Goal: Information Seeking & Learning: Learn about a topic

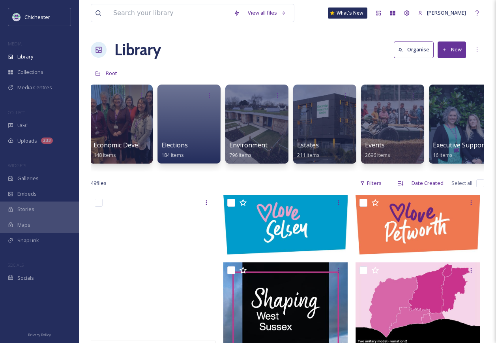
scroll to position [0, 1346]
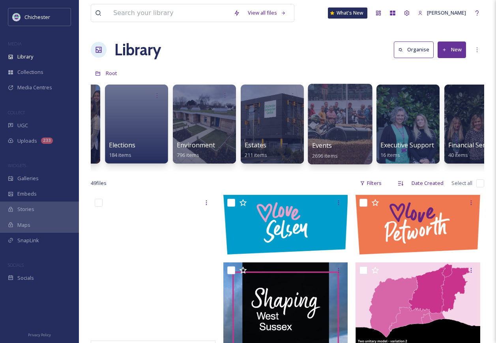
click at [331, 124] on div at bounding box center [340, 124] width 64 height 81
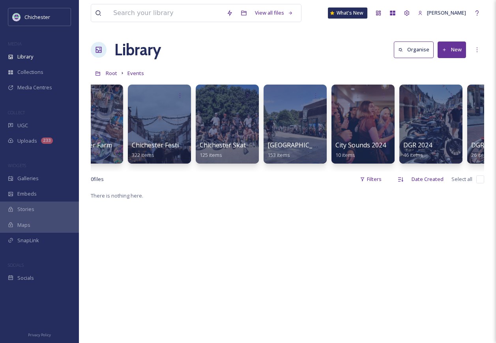
scroll to position [0, 326]
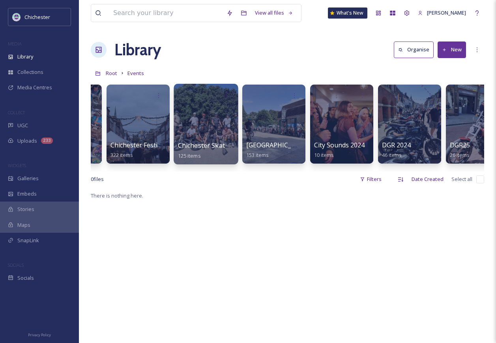
click at [207, 115] on div at bounding box center [206, 124] width 64 height 81
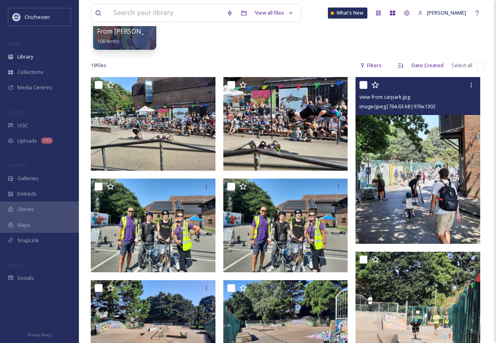
scroll to position [118, 0]
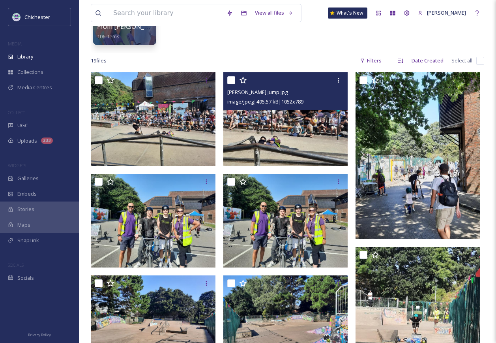
click at [296, 117] on img at bounding box center [285, 119] width 125 height 94
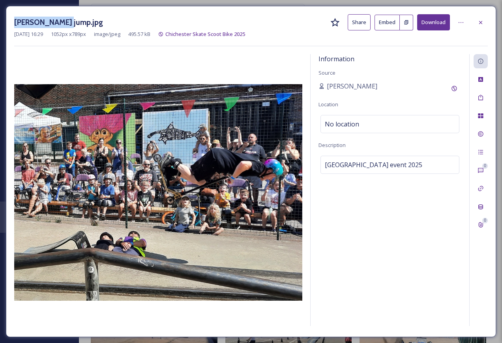
drag, startPoint x: 68, startPoint y: 18, endPoint x: 11, endPoint y: 19, distance: 57.3
click at [11, 19] on div "[PERSON_NAME] jump.jpg Share Embed Download [DATE] 16:29 1052 px x 789 px image…" at bounding box center [251, 171] width 490 height 331
copy h3 "[PERSON_NAME] jump.jpg"
click at [482, 19] on icon at bounding box center [481, 22] width 6 height 6
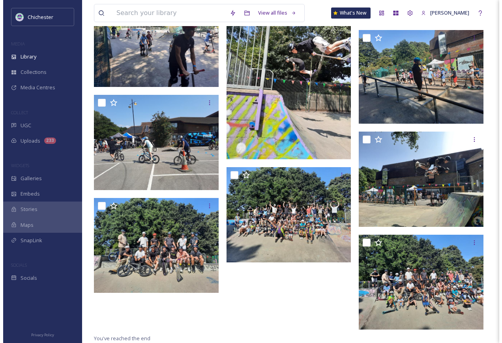
scroll to position [610, 0]
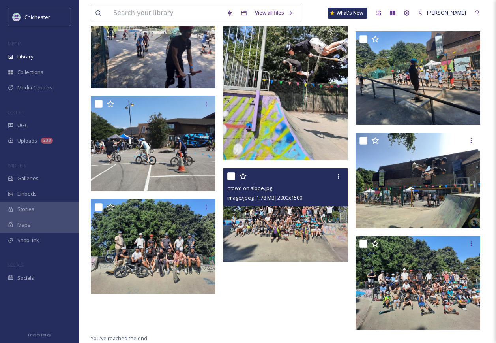
click at [308, 250] on img at bounding box center [285, 215] width 125 height 94
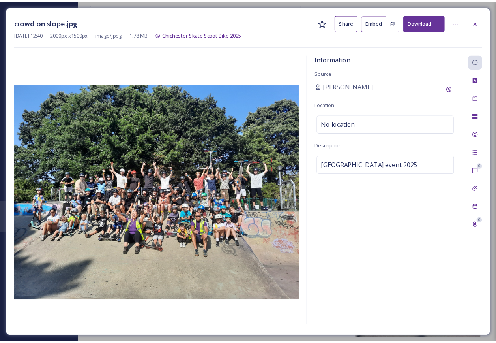
scroll to position [611, 0]
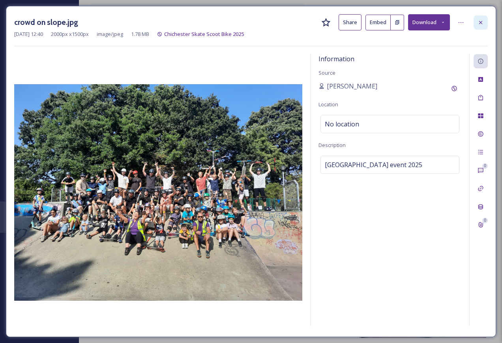
click at [486, 22] on div at bounding box center [481, 22] width 14 height 14
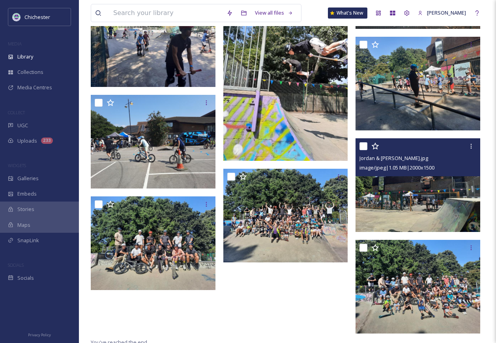
click at [417, 202] on img at bounding box center [418, 185] width 125 height 94
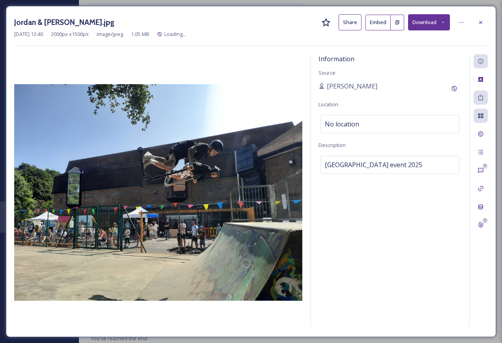
scroll to position [574, 0]
click at [481, 22] on icon at bounding box center [480, 22] width 3 height 3
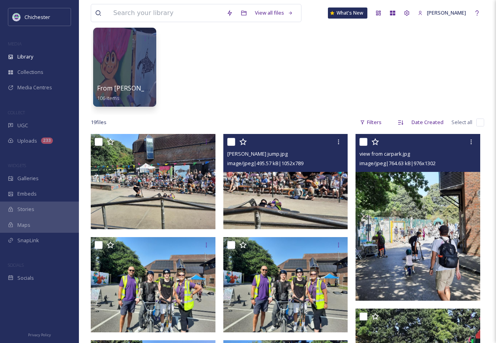
scroll to position [19, 0]
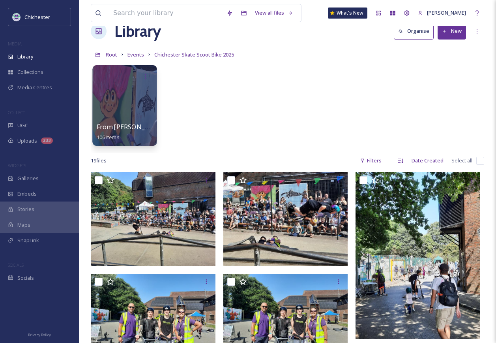
click at [136, 122] on div "From [PERSON_NAME] 106 items" at bounding box center [125, 132] width 56 height 20
click at [133, 91] on div at bounding box center [124, 105] width 64 height 81
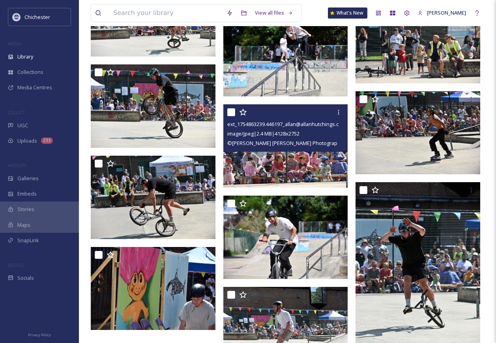
scroll to position [3761, 0]
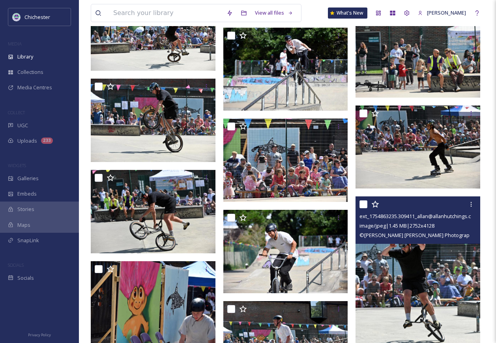
click at [408, 300] on img at bounding box center [418, 289] width 125 height 187
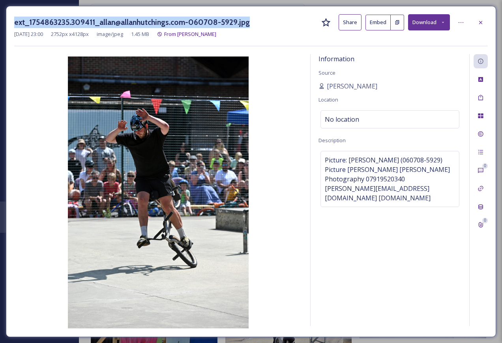
drag, startPoint x: 14, startPoint y: 20, endPoint x: 246, endPoint y: 30, distance: 232.7
click at [246, 30] on div "ext_1754863235.309411_allan@allanhutchings.com-060708-5929.jpg Share Embed Down…" at bounding box center [251, 171] width 490 height 331
copy h3 "ext_1754863235.309411_allan@allanhutchings.com-060708-5929.jpg"
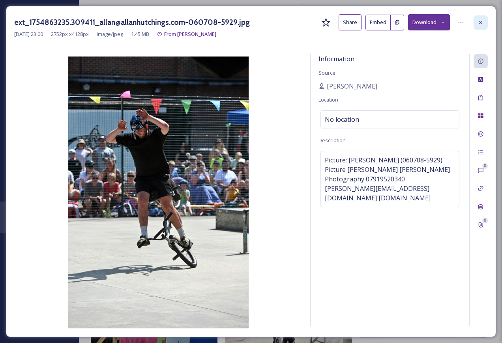
click at [480, 26] on div at bounding box center [481, 22] width 14 height 14
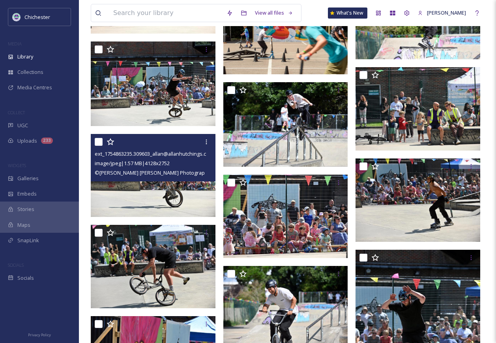
click at [173, 196] on img at bounding box center [153, 175] width 125 height 83
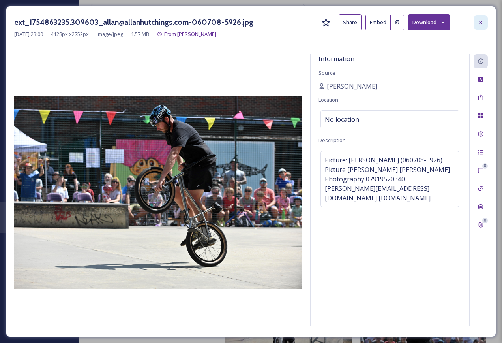
click at [484, 24] on icon at bounding box center [481, 22] width 6 height 6
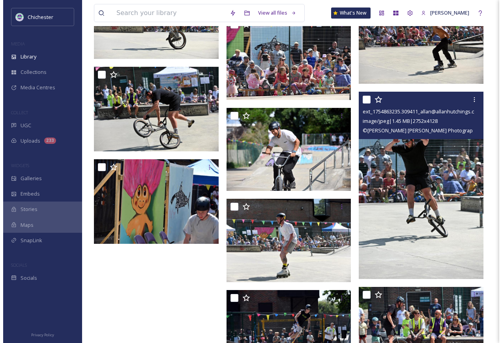
scroll to position [4037, 0]
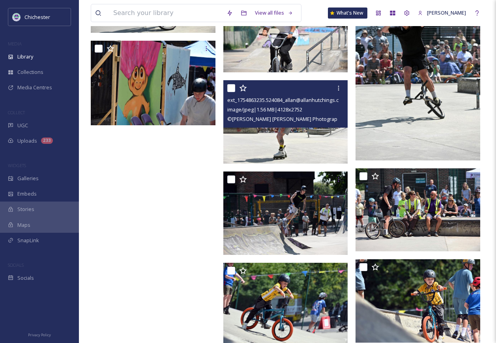
click at [298, 143] on img at bounding box center [285, 121] width 125 height 83
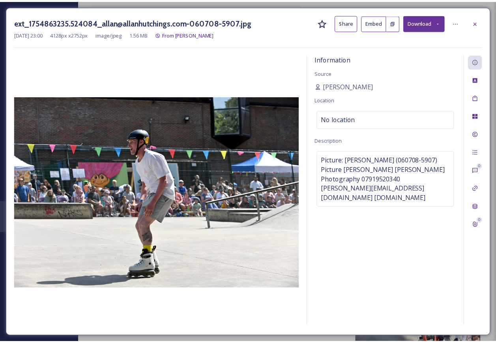
scroll to position [4039, 0]
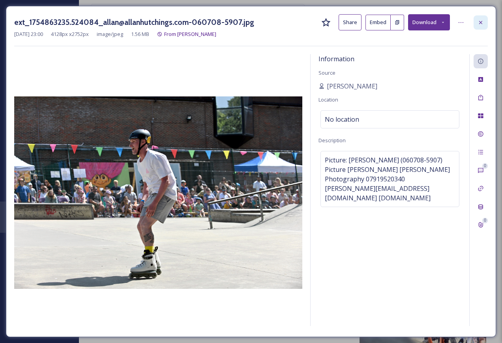
click at [478, 19] on icon at bounding box center [481, 22] width 6 height 6
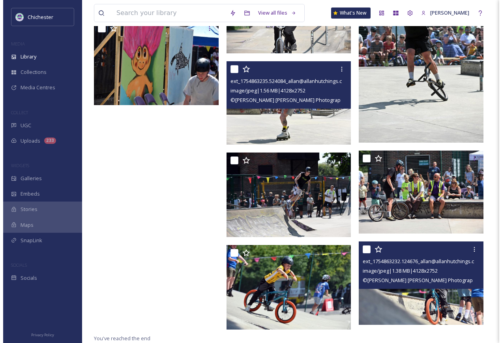
scroll to position [4057, 0]
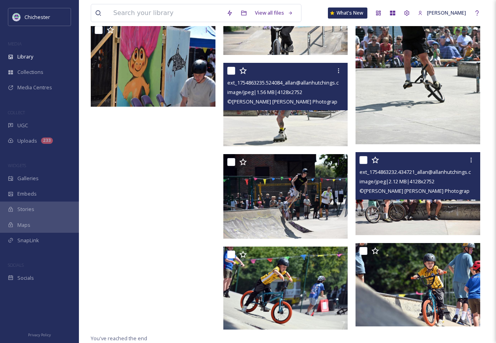
click at [401, 211] on img at bounding box center [418, 193] width 125 height 83
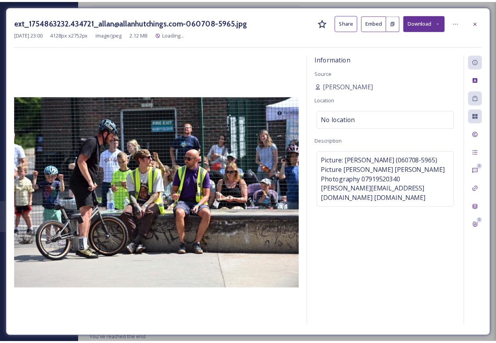
scroll to position [4059, 0]
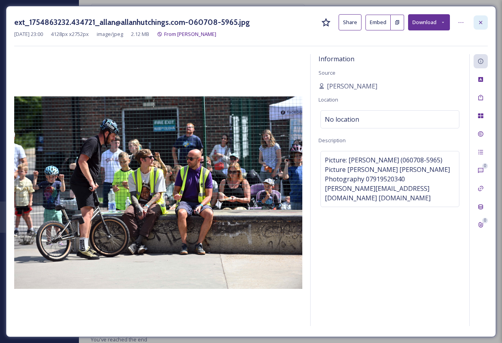
click at [480, 22] on icon at bounding box center [481, 22] width 6 height 6
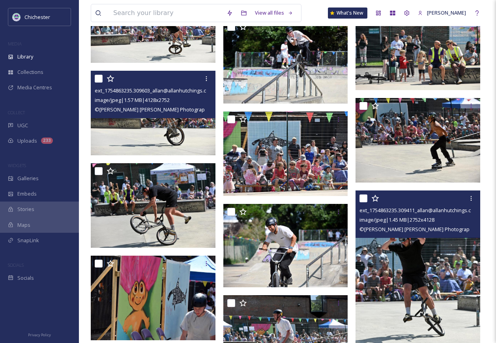
scroll to position [3781, 0]
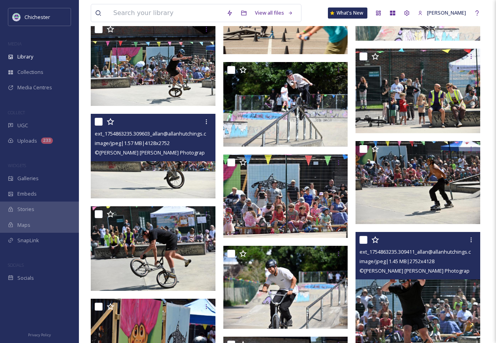
click at [421, 309] on img at bounding box center [418, 325] width 125 height 187
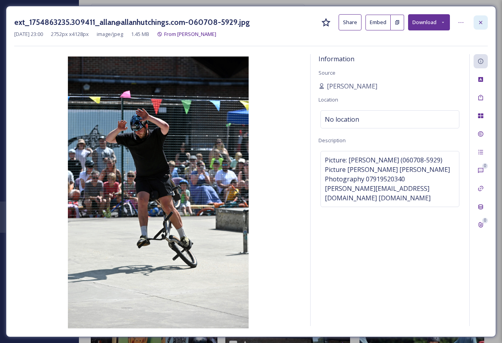
click at [485, 25] on div at bounding box center [481, 22] width 14 height 14
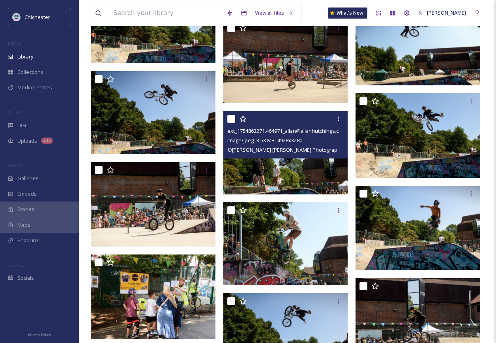
scroll to position [3110, 0]
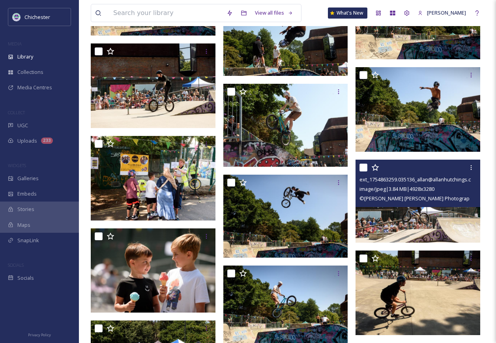
click at [453, 224] on img at bounding box center [418, 200] width 125 height 83
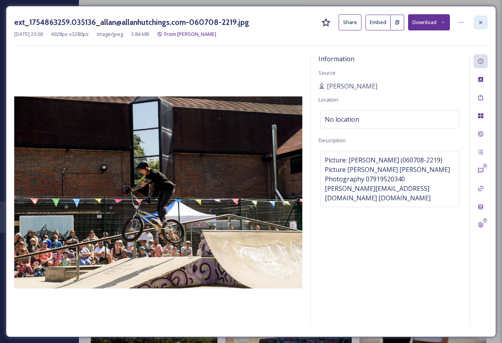
click at [481, 20] on icon at bounding box center [481, 22] width 6 height 6
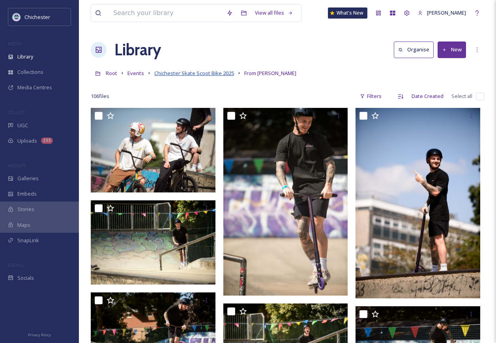
click at [199, 74] on span "Chichester Skate Scoot Bike 2025" at bounding box center [194, 72] width 80 height 7
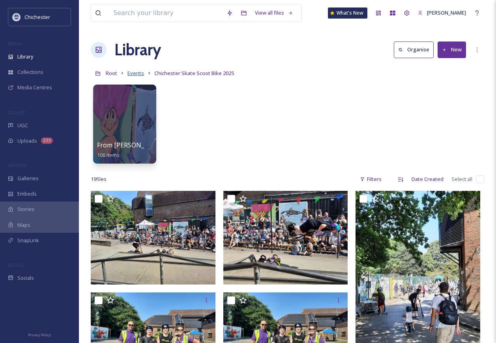
click at [139, 74] on span "Events" at bounding box center [136, 72] width 17 height 7
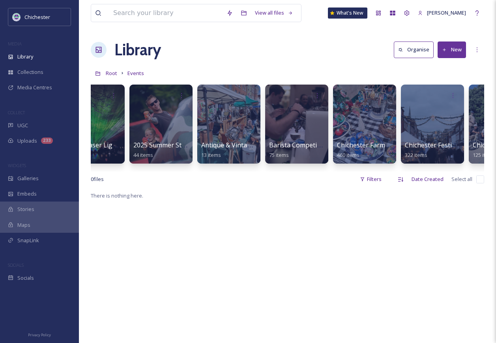
scroll to position [0, 95]
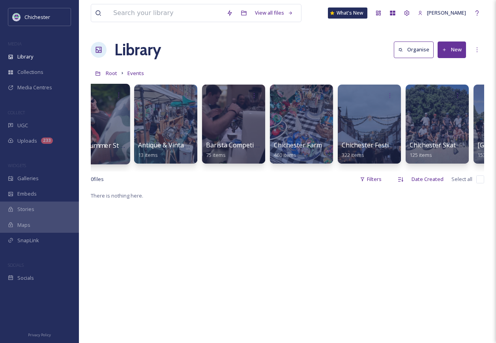
click at [123, 123] on div at bounding box center [98, 124] width 64 height 81
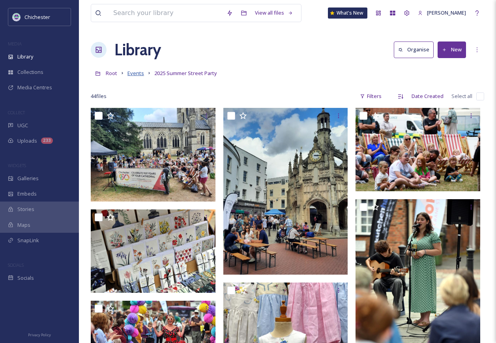
click at [139, 75] on span "Events" at bounding box center [136, 72] width 17 height 7
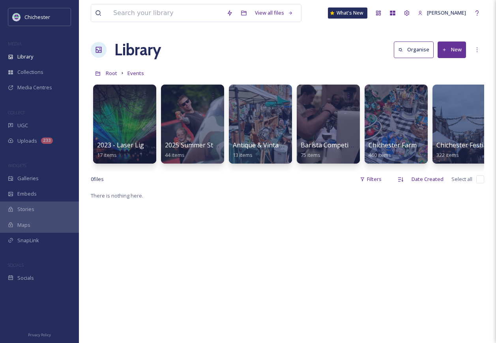
click at [480, 171] on div "2023 - Laser Light Show 17 items 2025 Summer Street Party 44 items Antique & Vi…" at bounding box center [288, 126] width 394 height 91
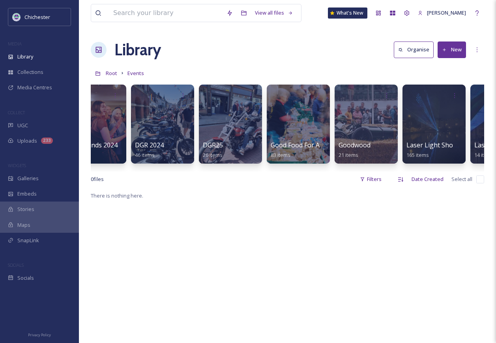
scroll to position [0, 589]
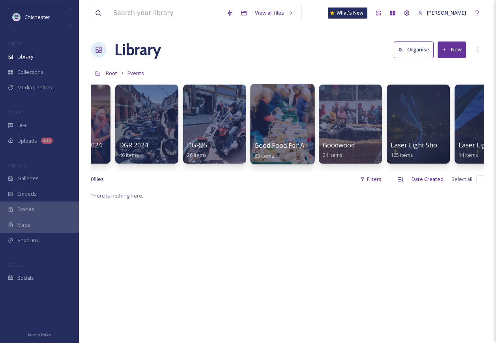
click at [298, 131] on div at bounding box center [282, 124] width 64 height 81
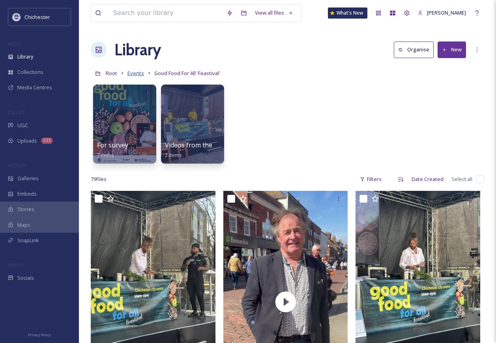
click at [135, 74] on span "Events" at bounding box center [136, 72] width 17 height 7
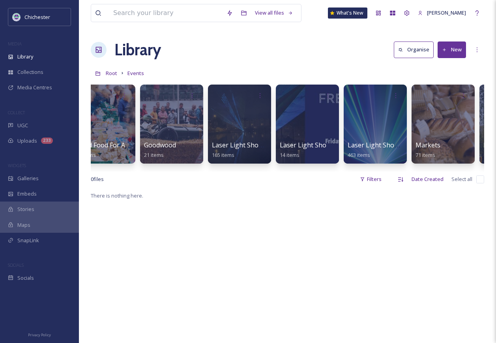
scroll to position [0, 794]
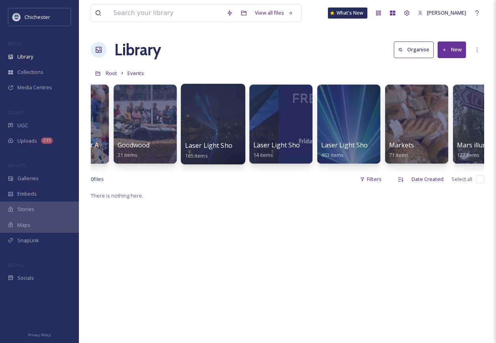
click at [219, 124] on div at bounding box center [213, 124] width 64 height 81
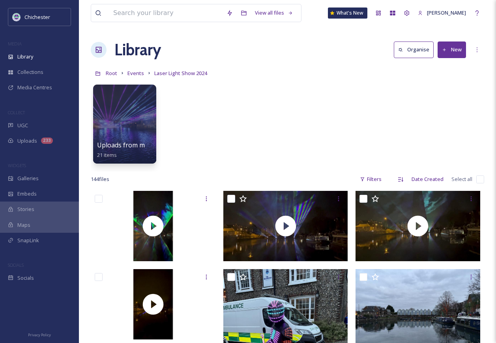
drag, startPoint x: 141, startPoint y: 73, endPoint x: 163, endPoint y: 81, distance: 22.6
click at [141, 73] on span "Events" at bounding box center [136, 72] width 17 height 7
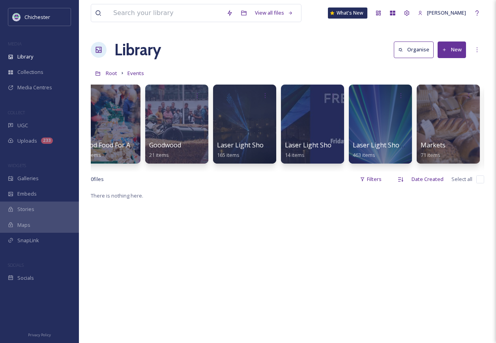
scroll to position [0, 799]
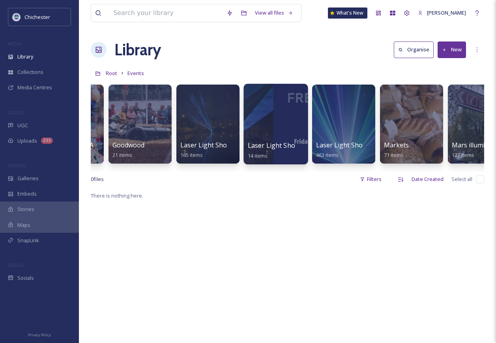
click at [270, 121] on div at bounding box center [276, 124] width 64 height 81
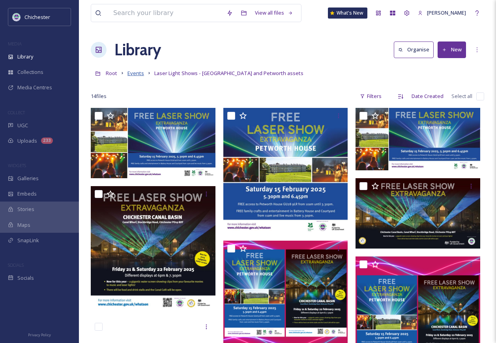
click at [137, 72] on span "Events" at bounding box center [136, 72] width 17 height 7
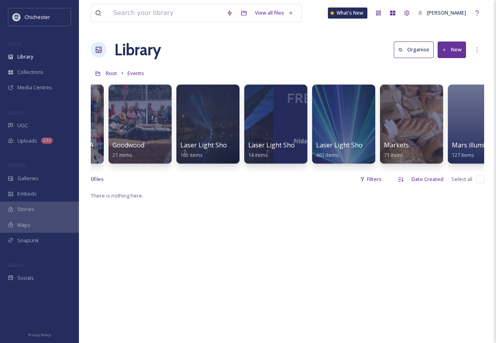
scroll to position [0, 815]
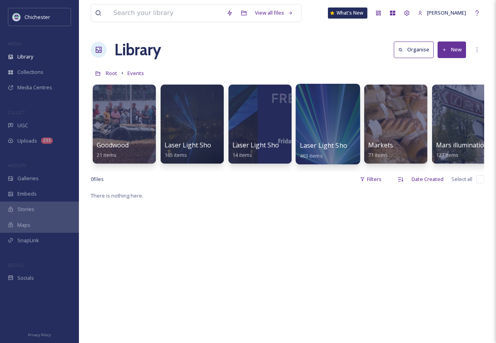
click at [309, 132] on div at bounding box center [328, 124] width 64 height 81
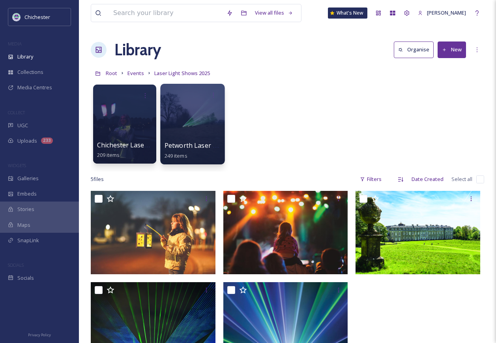
click at [193, 121] on div at bounding box center [192, 124] width 64 height 81
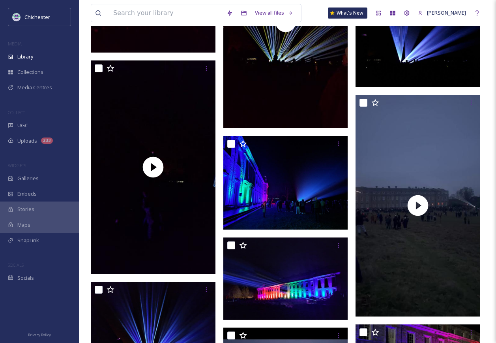
scroll to position [1145, 0]
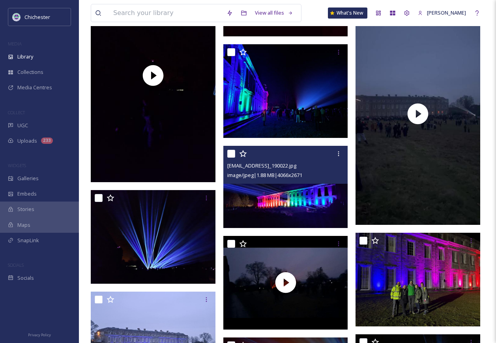
click at [288, 191] on img at bounding box center [285, 187] width 125 height 82
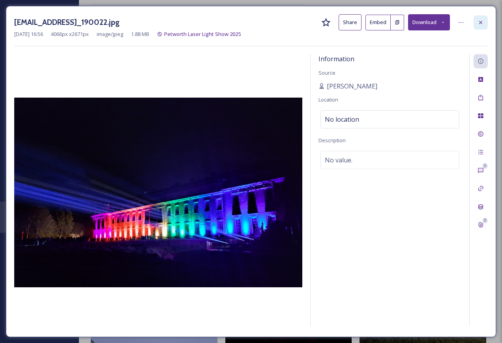
click at [480, 25] on icon at bounding box center [481, 22] width 6 height 6
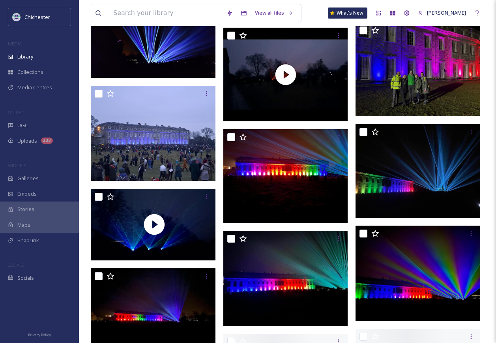
scroll to position [1421, 0]
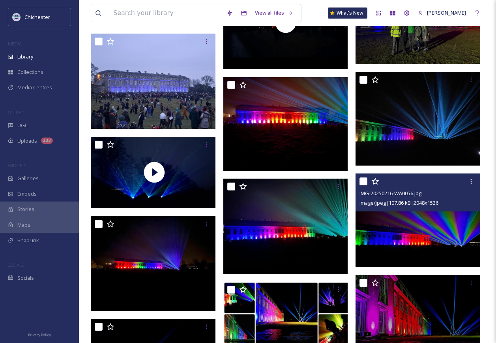
click at [425, 220] on img at bounding box center [418, 220] width 125 height 94
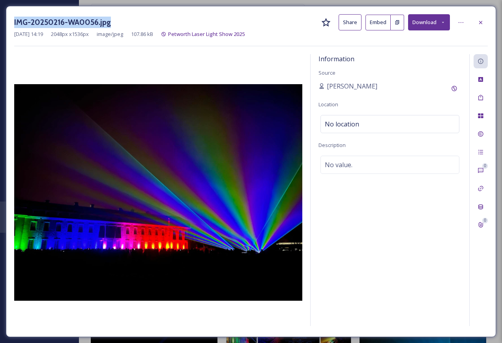
drag, startPoint x: 119, startPoint y: 25, endPoint x: 10, endPoint y: 19, distance: 109.5
click at [10, 19] on div "IMG-20250216-WA0056.jpg Share Embed Download [DATE] 14:19 2048 px x 1536 px ima…" at bounding box center [251, 171] width 490 height 331
copy h3 "IMG-20250216-WA0056.jpg"
drag, startPoint x: 485, startPoint y: 20, endPoint x: 470, endPoint y: 71, distance: 52.6
click at [485, 20] on div at bounding box center [481, 22] width 14 height 14
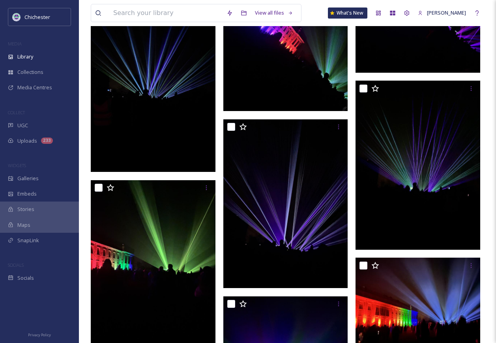
scroll to position [3198, 0]
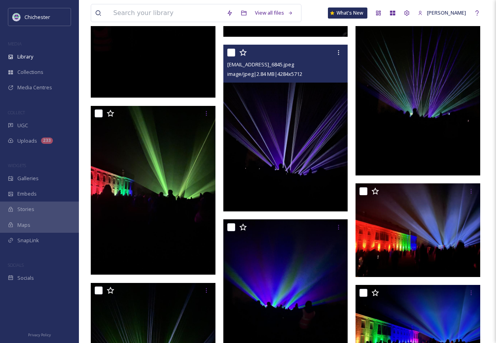
click at [323, 193] on img at bounding box center [285, 128] width 125 height 166
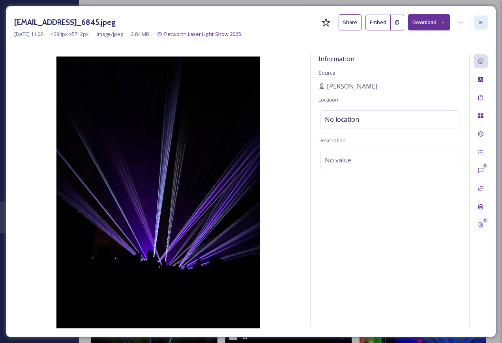
click at [478, 20] on icon at bounding box center [481, 22] width 6 height 6
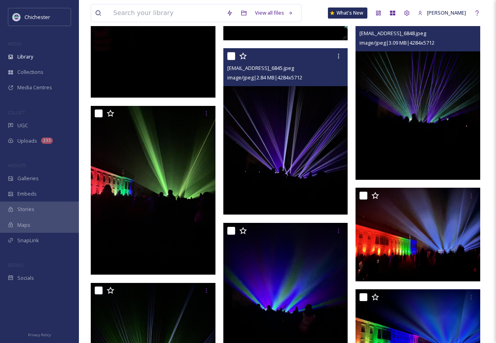
click at [415, 151] on img at bounding box center [418, 96] width 125 height 166
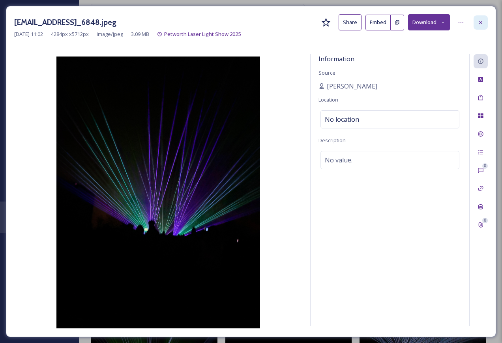
click at [479, 23] on icon at bounding box center [481, 22] width 6 height 6
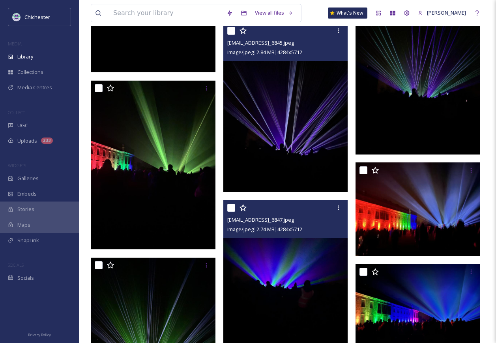
scroll to position [3237, 0]
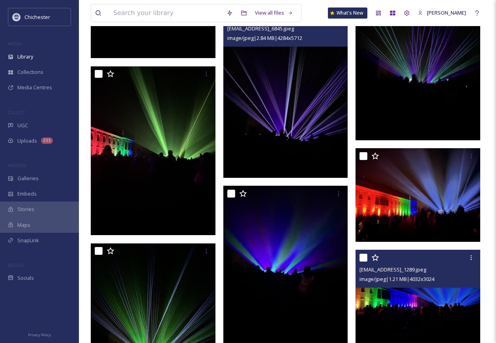
click at [411, 312] on img at bounding box center [418, 296] width 125 height 94
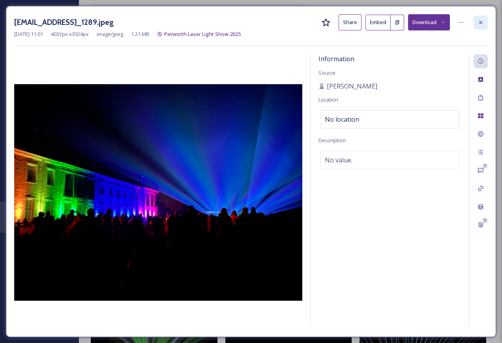
click at [480, 24] on icon at bounding box center [480, 22] width 3 height 3
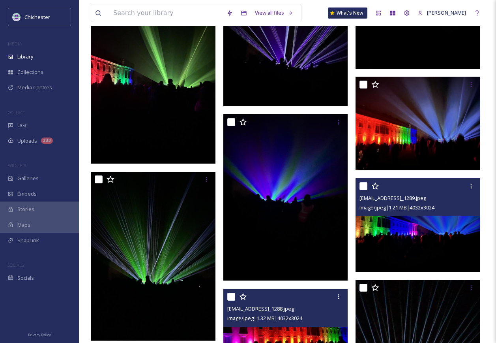
scroll to position [3395, 0]
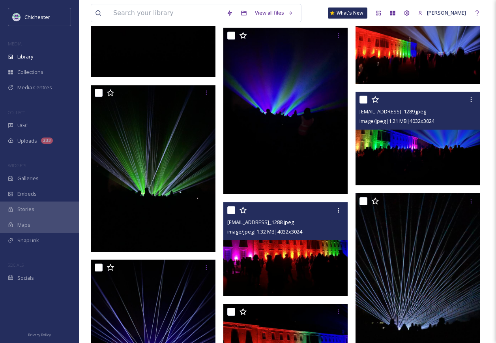
click at [303, 266] on img at bounding box center [285, 249] width 125 height 94
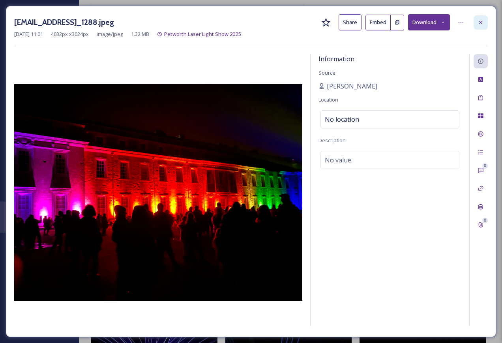
drag, startPoint x: 485, startPoint y: 21, endPoint x: 476, endPoint y: 34, distance: 15.9
click at [485, 21] on div at bounding box center [481, 22] width 14 height 14
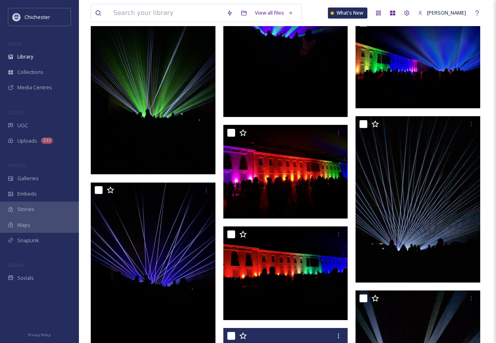
scroll to position [3513, 0]
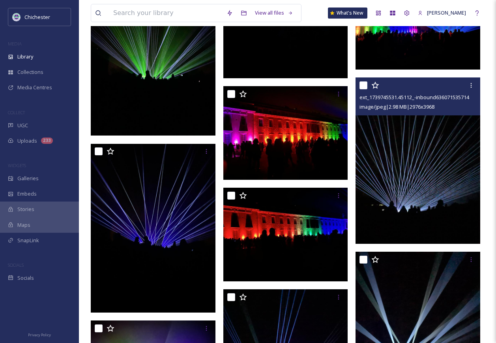
click at [423, 189] on img at bounding box center [418, 160] width 125 height 166
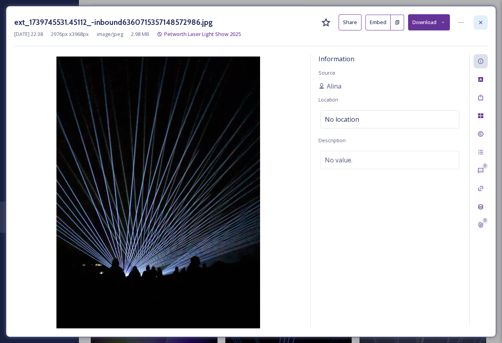
click at [481, 25] on icon at bounding box center [481, 22] width 6 height 6
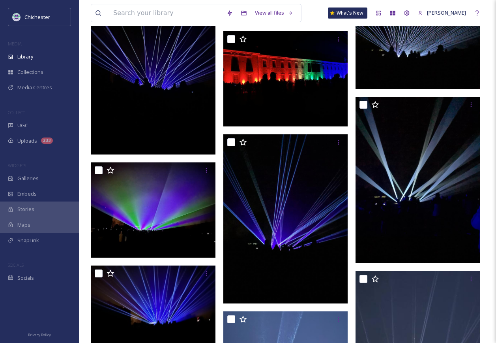
scroll to position [3790, 0]
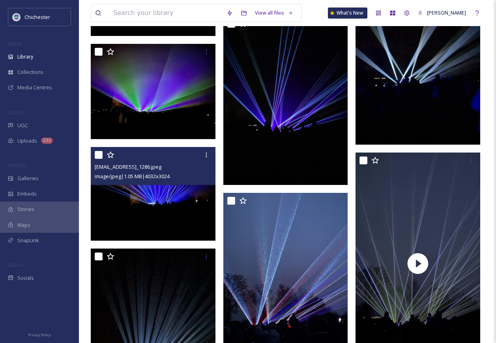
click at [153, 198] on img at bounding box center [153, 194] width 125 height 94
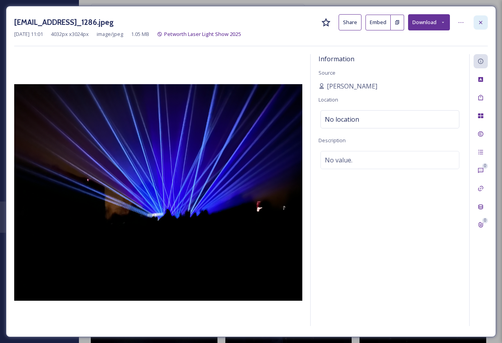
click at [479, 23] on icon at bounding box center [481, 22] width 6 height 6
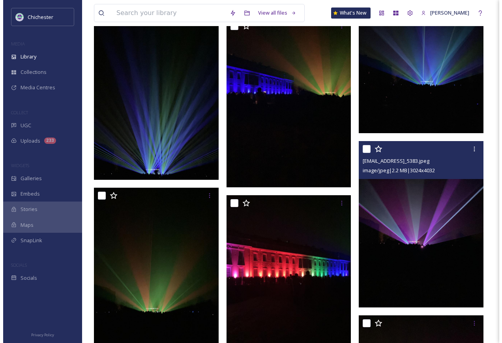
scroll to position [6632, 0]
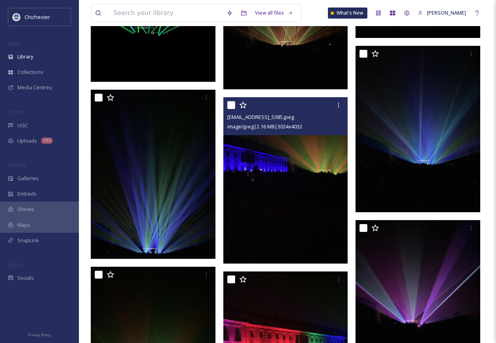
click at [321, 203] on img at bounding box center [285, 180] width 125 height 166
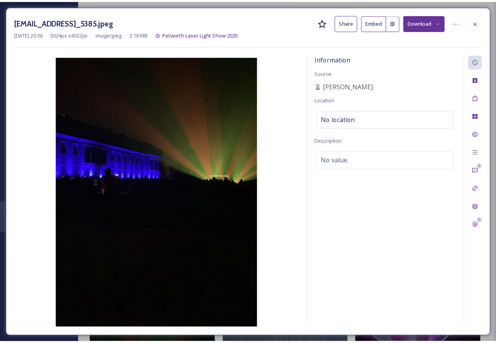
scroll to position [6633, 0]
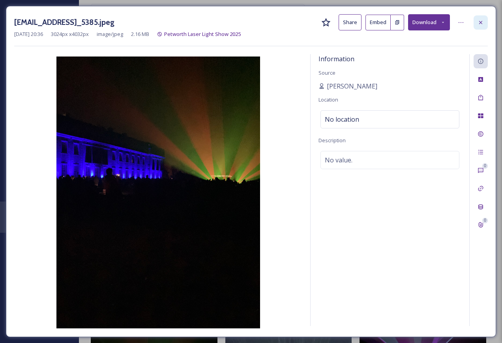
click at [487, 23] on div at bounding box center [481, 22] width 14 height 14
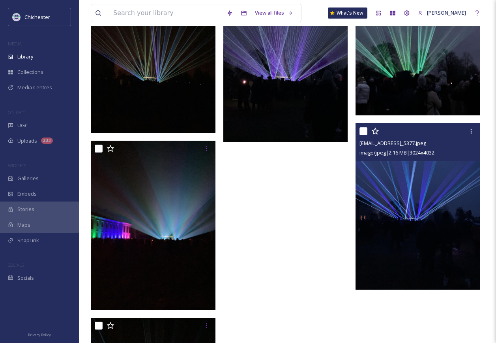
scroll to position [7304, 0]
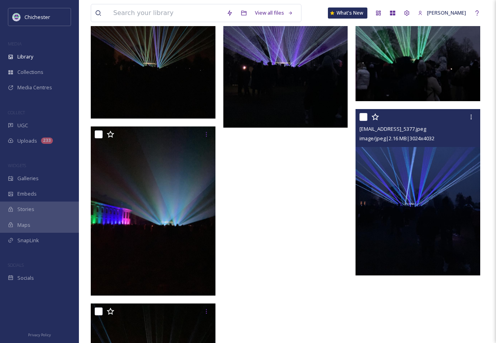
click at [410, 243] on img at bounding box center [418, 192] width 125 height 166
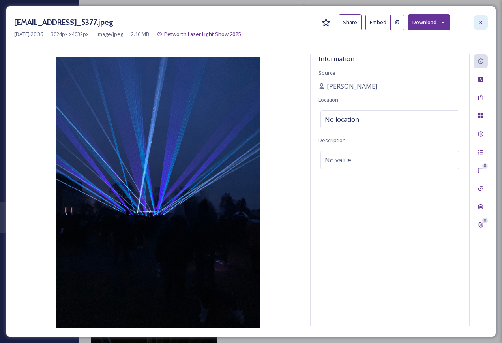
click at [482, 26] on div at bounding box center [481, 22] width 14 height 14
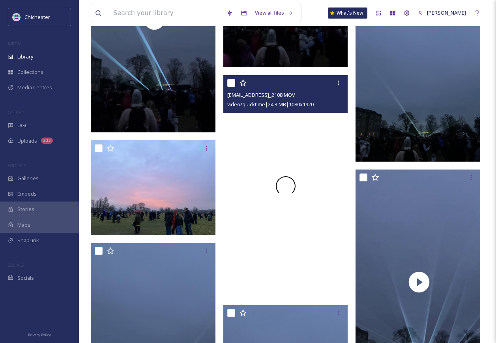
scroll to position [4742, 0]
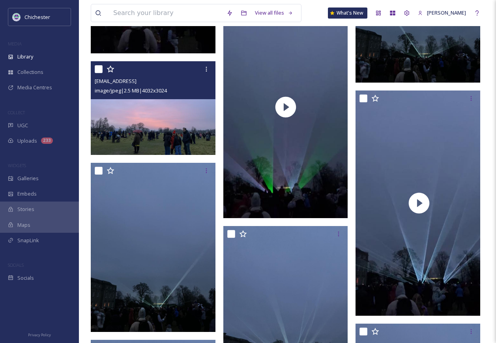
click at [178, 137] on img at bounding box center [153, 108] width 125 height 94
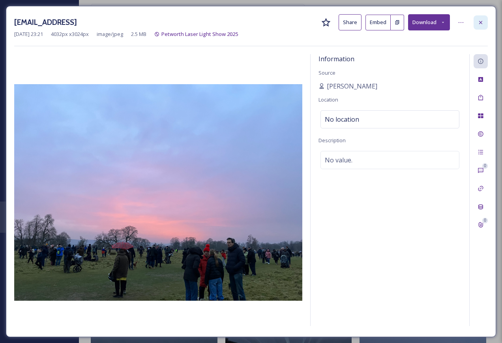
click at [479, 21] on icon at bounding box center [481, 22] width 6 height 6
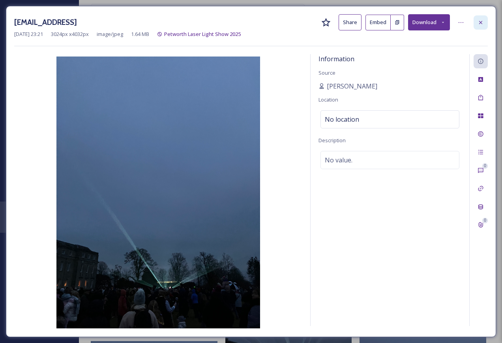
click at [480, 23] on icon at bounding box center [481, 22] width 6 height 6
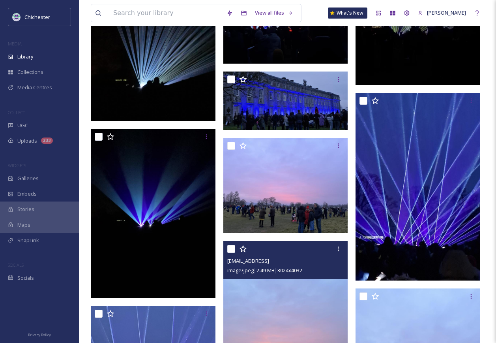
scroll to position [4032, 0]
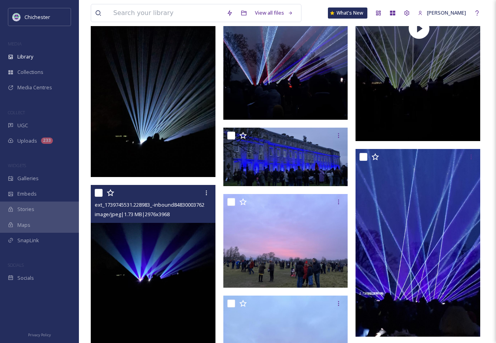
click at [161, 279] on img at bounding box center [153, 268] width 125 height 166
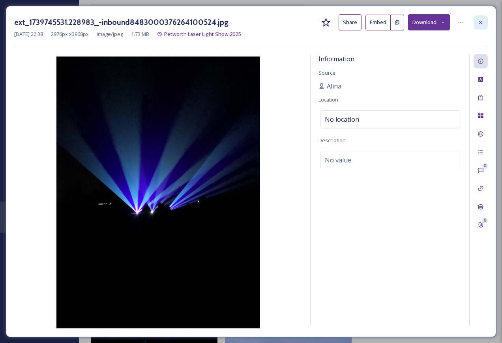
click at [482, 23] on icon at bounding box center [480, 22] width 3 height 3
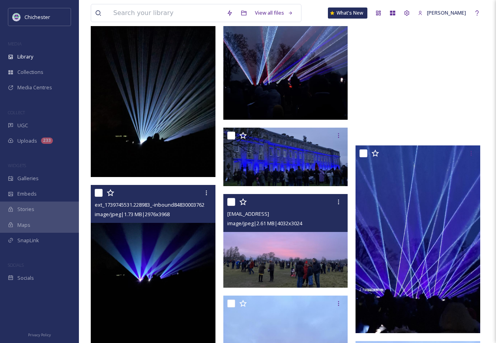
scroll to position [3913, 0]
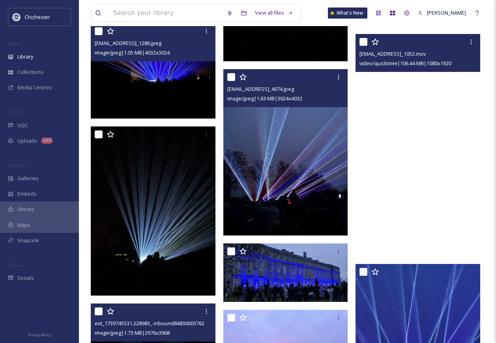
click at [289, 178] on img at bounding box center [285, 152] width 125 height 166
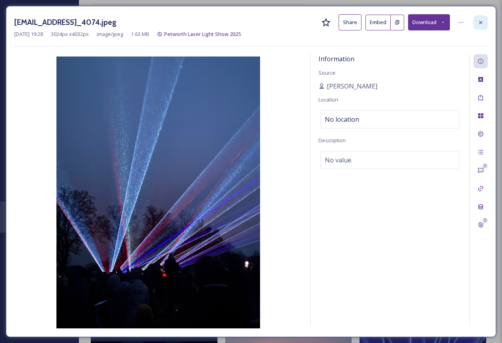
click at [484, 22] on div at bounding box center [481, 22] width 14 height 14
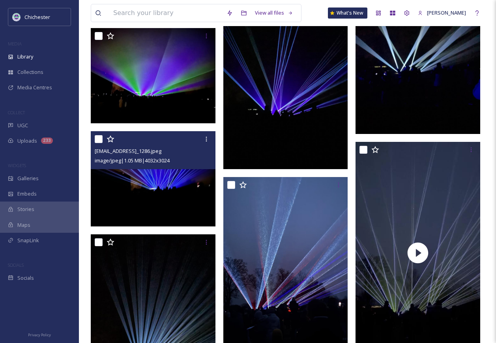
scroll to position [3795, 0]
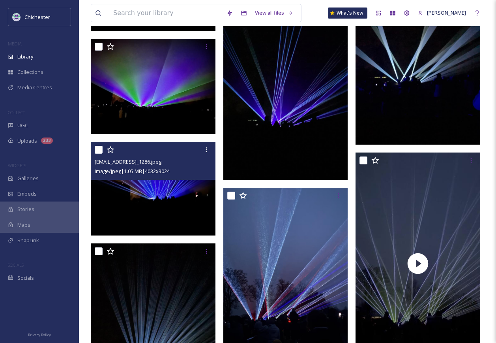
click at [141, 207] on img at bounding box center [153, 189] width 125 height 94
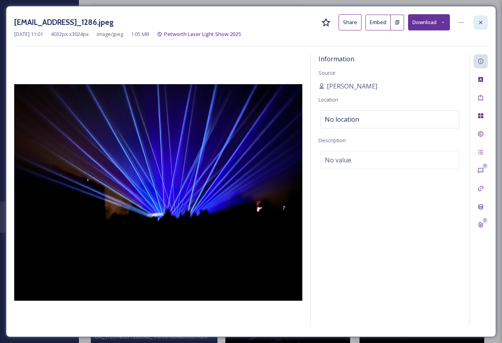
click at [484, 22] on div at bounding box center [481, 22] width 14 height 14
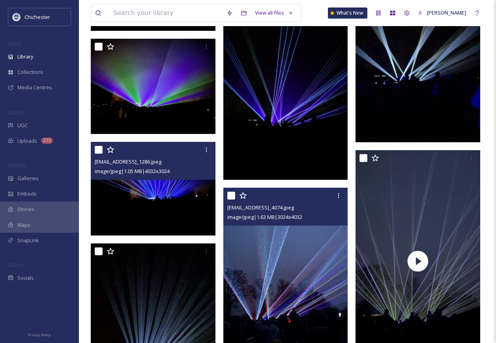
scroll to position [3637, 0]
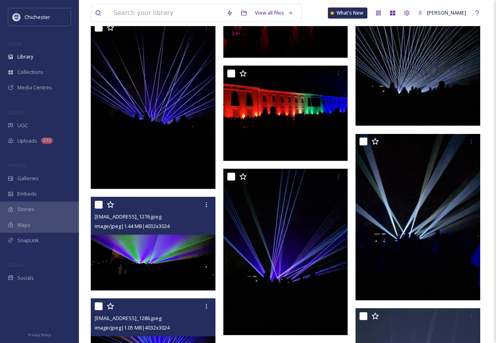
click at [140, 258] on img at bounding box center [153, 244] width 125 height 94
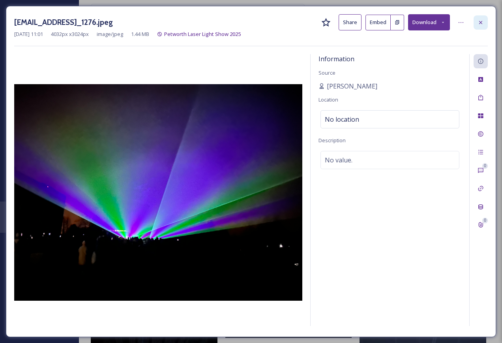
click at [479, 24] on icon at bounding box center [481, 22] width 6 height 6
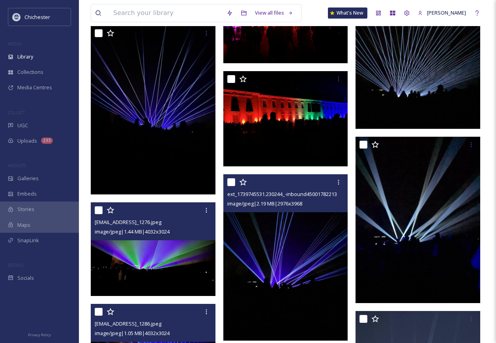
scroll to position [3558, 0]
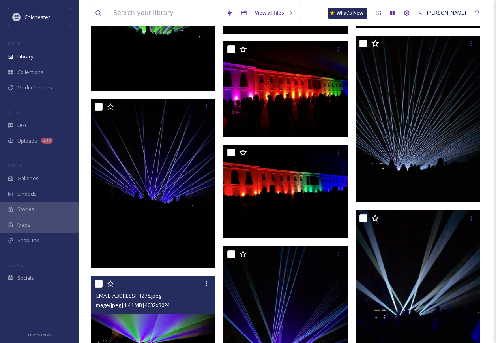
click at [267, 237] on img at bounding box center [285, 191] width 125 height 94
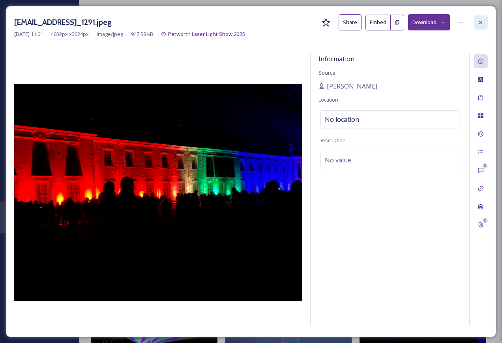
click at [484, 25] on div at bounding box center [481, 22] width 14 height 14
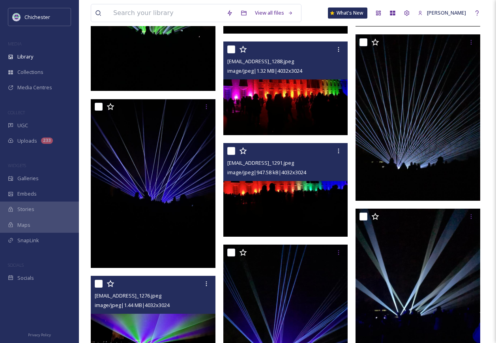
click at [320, 98] on img at bounding box center [285, 88] width 125 height 94
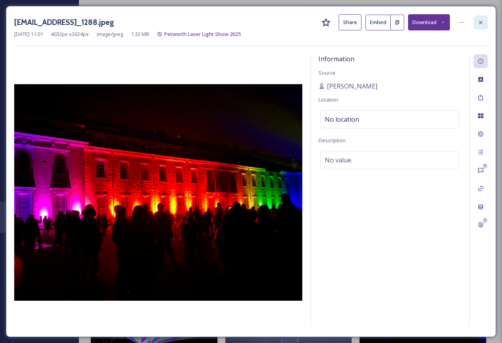
click at [480, 23] on icon at bounding box center [480, 22] width 3 height 3
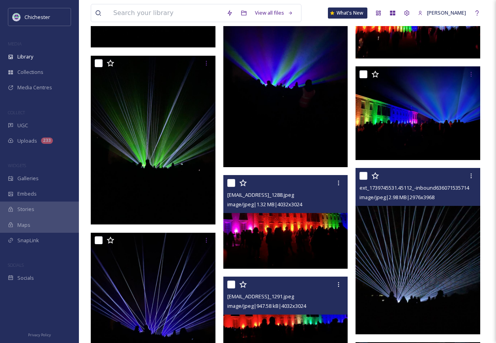
scroll to position [3361, 0]
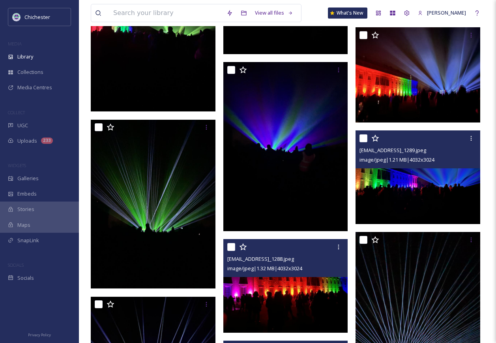
click at [421, 188] on img at bounding box center [418, 177] width 125 height 94
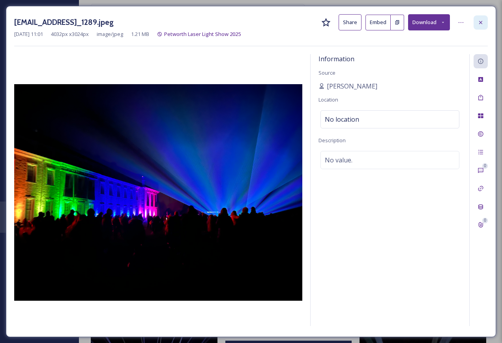
click at [483, 19] on div at bounding box center [481, 22] width 14 height 14
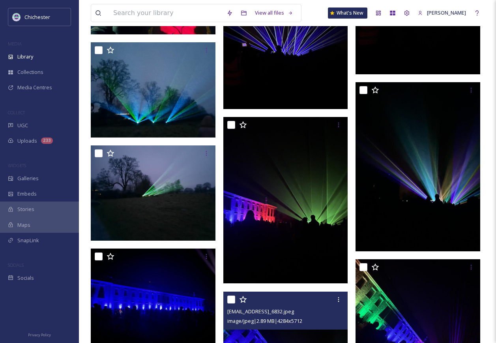
scroll to position [2808, 0]
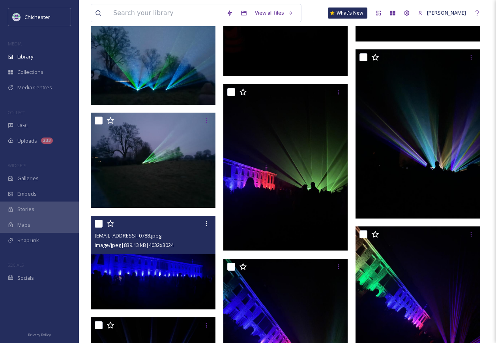
click at [172, 254] on img at bounding box center [153, 263] width 125 height 94
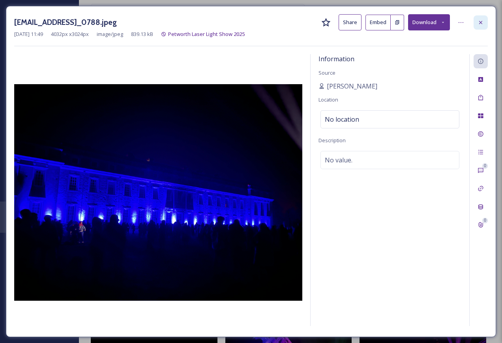
click at [484, 21] on div at bounding box center [481, 22] width 14 height 14
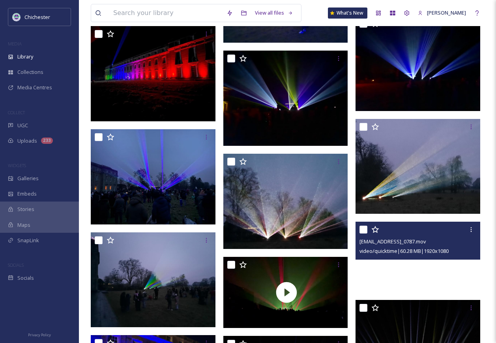
scroll to position [2334, 0]
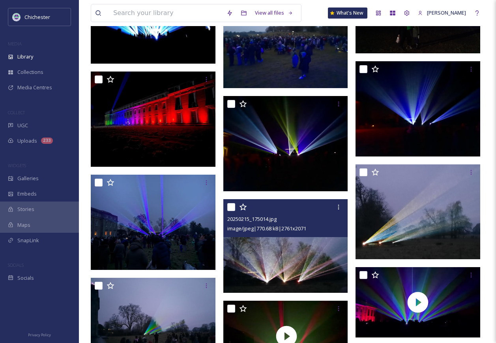
click at [286, 258] on img at bounding box center [285, 246] width 125 height 94
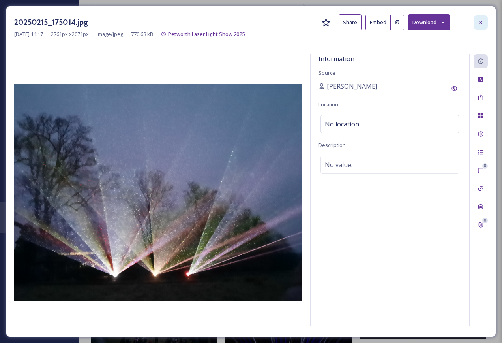
click at [477, 25] on div at bounding box center [481, 22] width 14 height 14
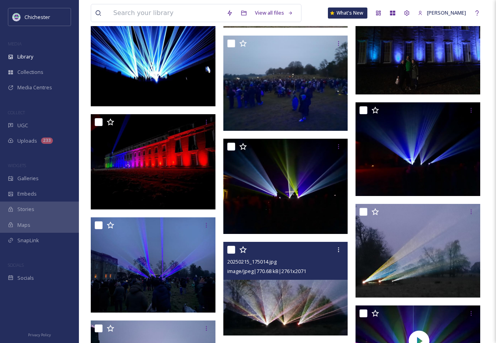
scroll to position [2255, 0]
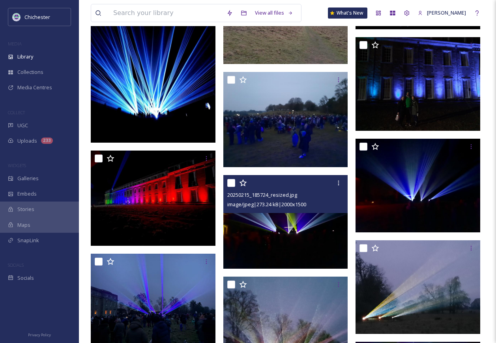
click at [311, 251] on img at bounding box center [285, 222] width 125 height 94
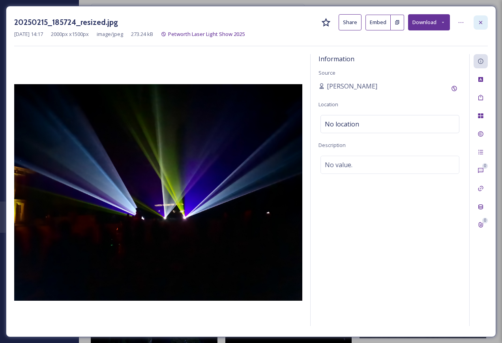
click at [482, 24] on icon at bounding box center [481, 22] width 6 height 6
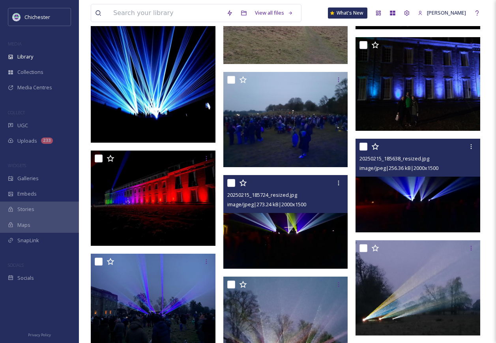
click at [407, 212] on img at bounding box center [418, 186] width 125 height 94
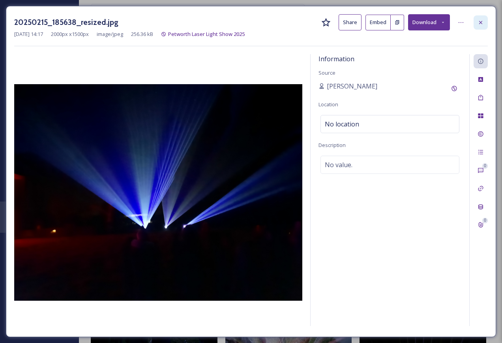
click at [477, 19] on div at bounding box center [481, 22] width 14 height 14
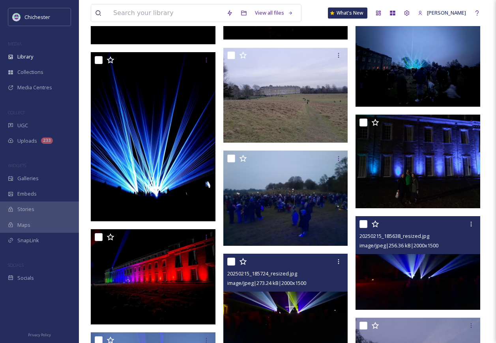
scroll to position [2176, 0]
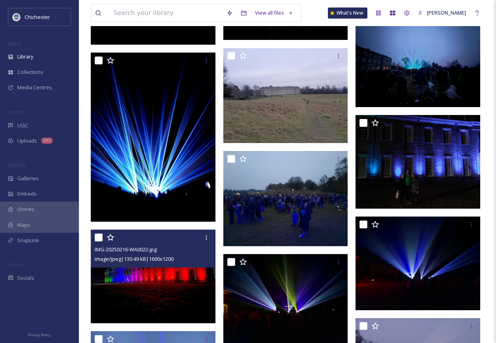
click at [163, 291] on img at bounding box center [153, 276] width 125 height 94
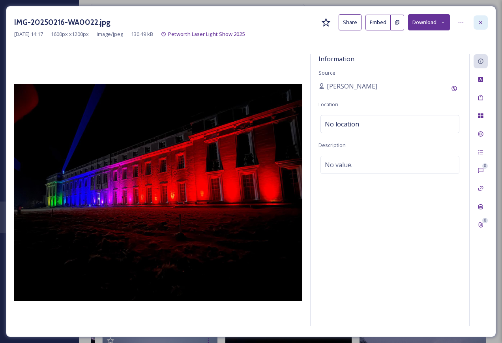
click at [476, 23] on div at bounding box center [481, 22] width 14 height 14
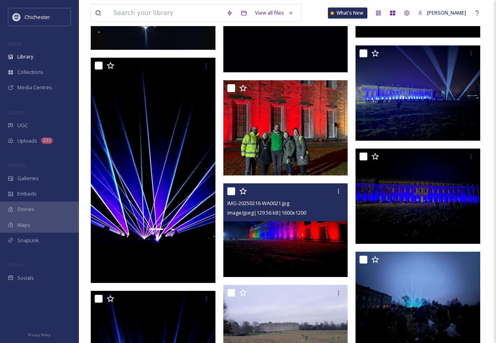
scroll to position [1900, 0]
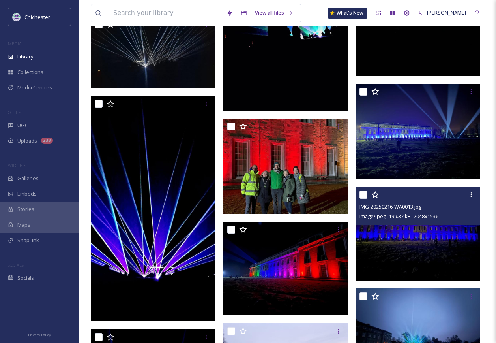
click at [410, 249] on img at bounding box center [418, 234] width 125 height 94
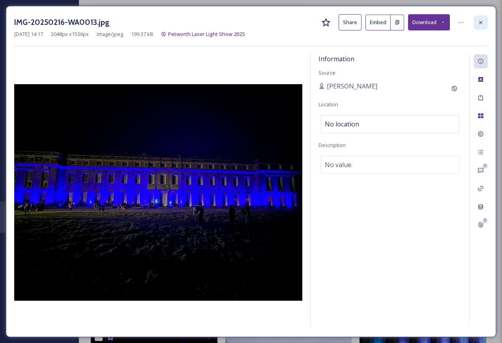
click at [480, 26] on div at bounding box center [481, 22] width 14 height 14
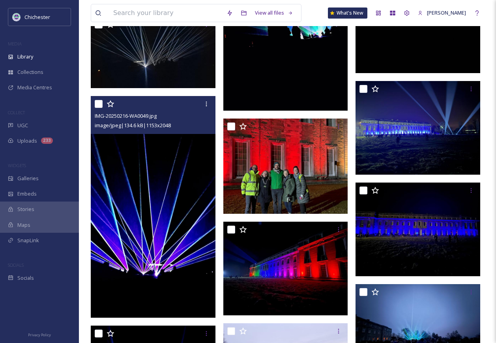
click at [177, 288] on img at bounding box center [153, 206] width 125 height 221
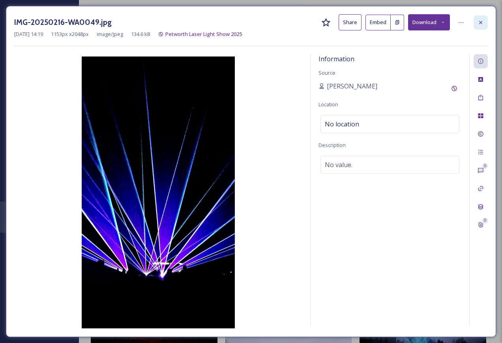
click at [481, 23] on icon at bounding box center [481, 22] width 6 height 6
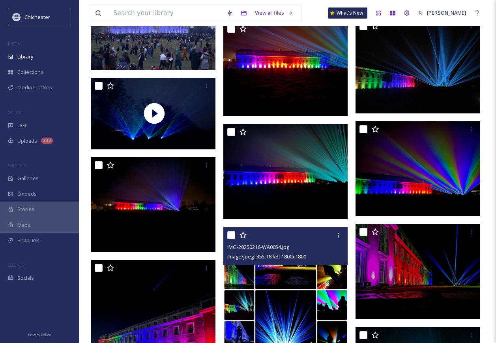
scroll to position [1466, 0]
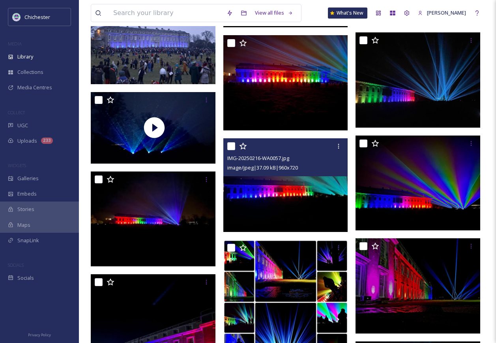
click at [281, 206] on img at bounding box center [285, 185] width 125 height 94
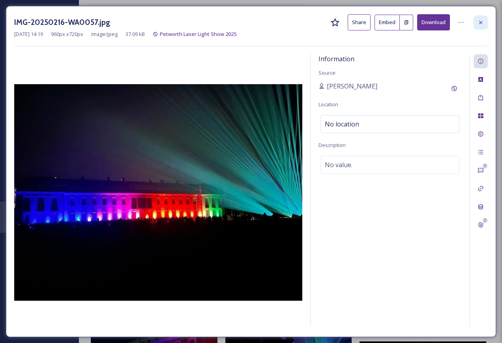
click at [479, 24] on icon at bounding box center [481, 22] width 6 height 6
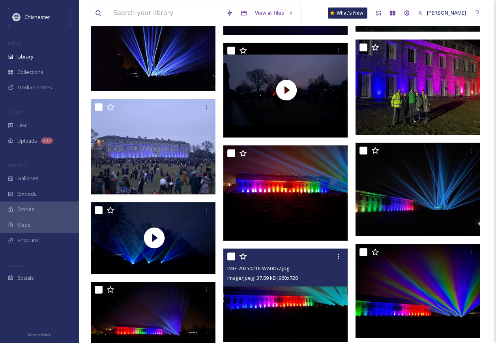
scroll to position [1347, 0]
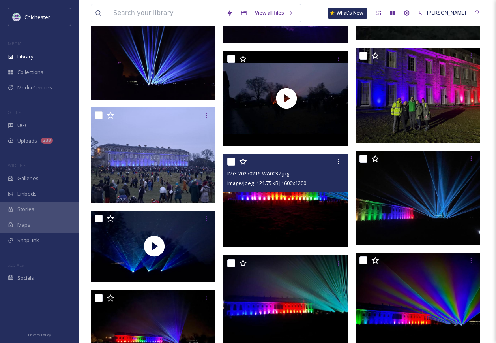
click at [293, 204] on img at bounding box center [285, 201] width 125 height 94
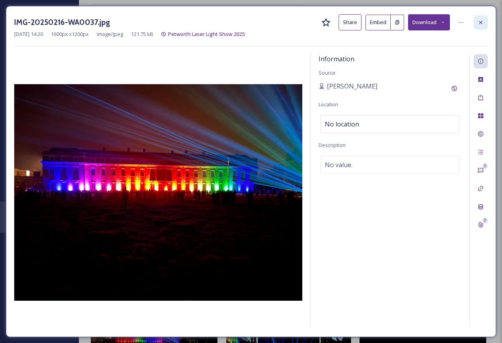
click at [486, 20] on div at bounding box center [481, 22] width 14 height 14
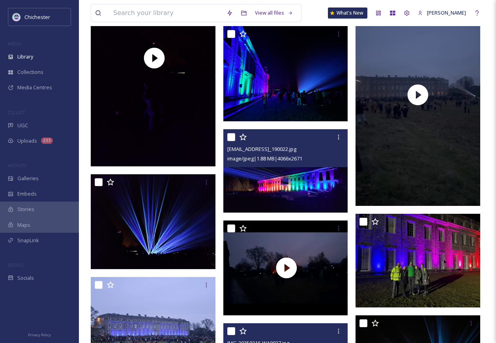
scroll to position [1110, 0]
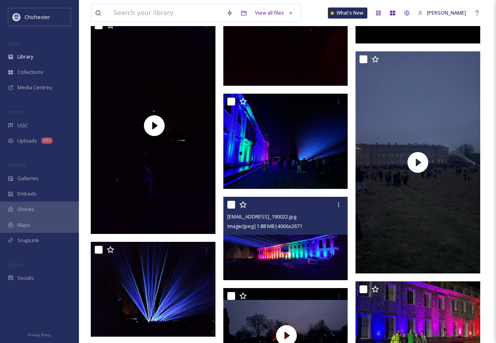
click at [305, 266] on img at bounding box center [286, 238] width 127 height 83
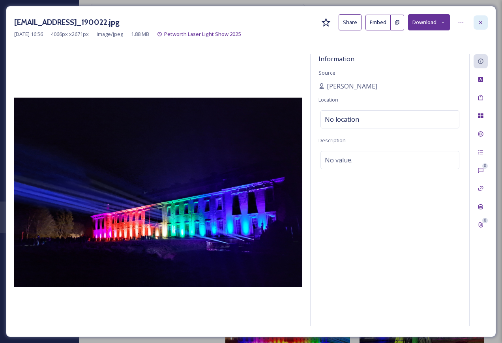
click at [476, 23] on div at bounding box center [481, 22] width 14 height 14
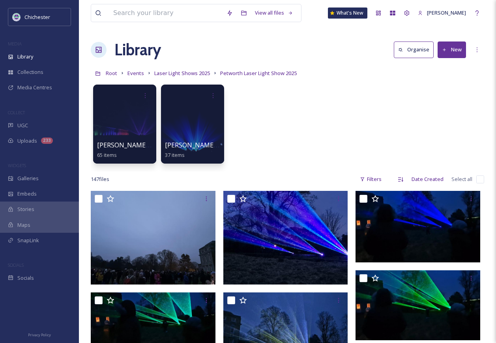
drag, startPoint x: 128, startPoint y: 146, endPoint x: 247, endPoint y: 194, distance: 128.6
click at [128, 146] on span "[PERSON_NAME] content from the night" at bounding box center [157, 145] width 120 height 9
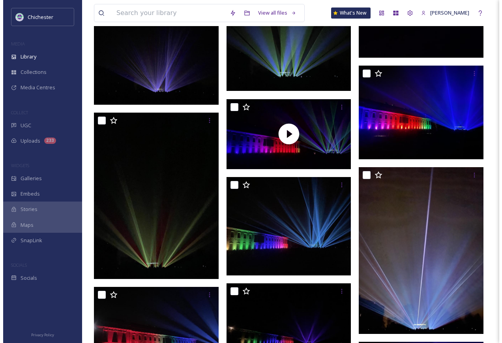
scroll to position [2290, 0]
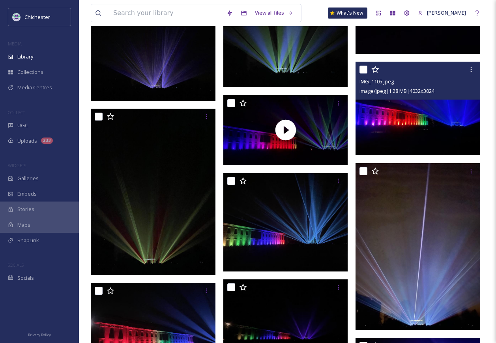
click at [435, 139] on img at bounding box center [418, 109] width 125 height 94
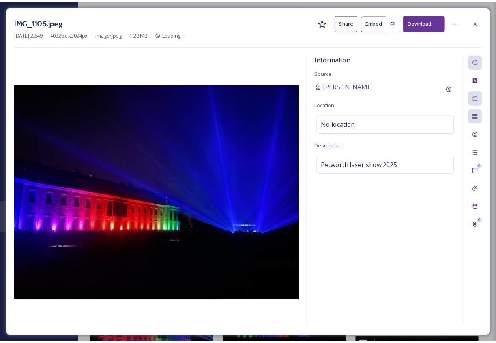
scroll to position [2322, 0]
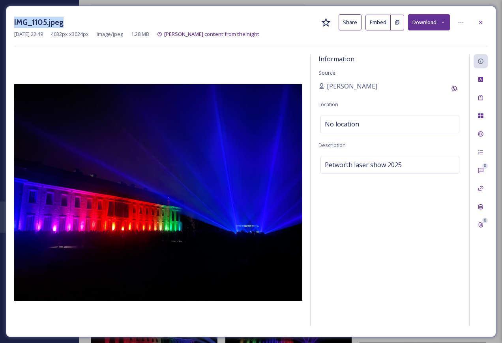
drag, startPoint x: 90, startPoint y: 26, endPoint x: 8, endPoint y: 21, distance: 82.7
click at [8, 21] on div "IMG_1105.jpeg Share Embed Download [DATE] 22:49 4032 px x 3024 px image/jpeg 1.…" at bounding box center [251, 171] width 490 height 331
copy h3 "IMG_1105.jpeg"
click at [478, 27] on div at bounding box center [481, 22] width 14 height 14
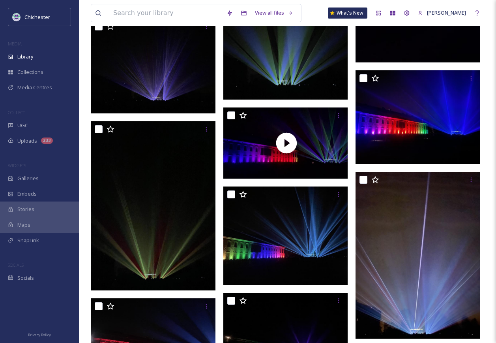
scroll to position [2310, 0]
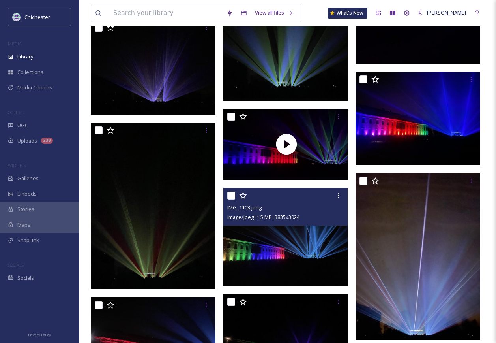
click at [256, 246] on img at bounding box center [285, 237] width 125 height 98
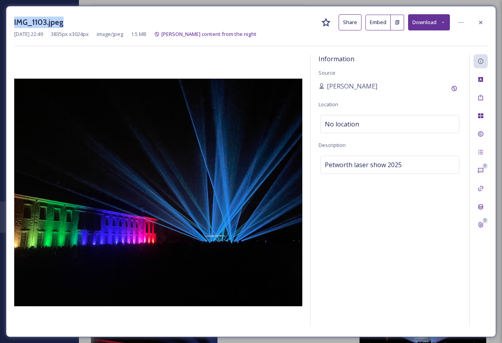
drag, startPoint x: 68, startPoint y: 25, endPoint x: 2, endPoint y: 22, distance: 66.4
click at [2, 22] on div "IMG_1103.jpeg Share Embed Download [DATE] 22:49 3835 px x 3024 px image/jpeg 1.…" at bounding box center [251, 171] width 502 height 343
copy h3 "IMG_1103.jpeg"
click at [480, 23] on icon at bounding box center [481, 22] width 6 height 6
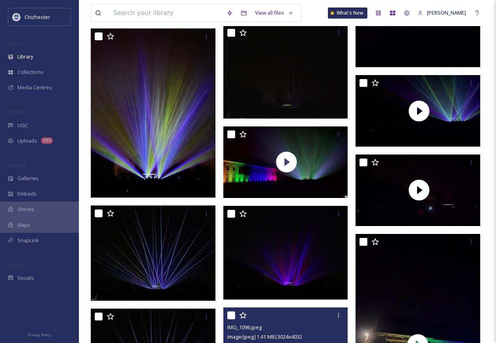
scroll to position [1760, 0]
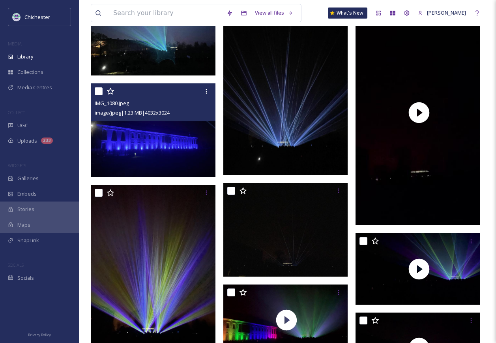
click at [183, 153] on img at bounding box center [153, 130] width 125 height 94
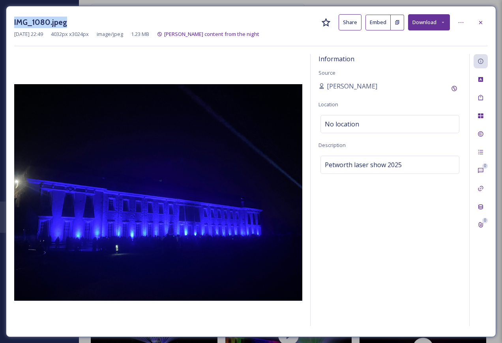
drag, startPoint x: 71, startPoint y: 27, endPoint x: 13, endPoint y: 26, distance: 58.4
click at [13, 26] on div "IMG_1080.jpeg Share Embed Download [DATE] 22:49 4032 px x 3024 px image/jpeg 1.…" at bounding box center [251, 171] width 490 height 331
copy h3 "IMG_1080.jpeg"
click at [479, 21] on icon at bounding box center [481, 22] width 6 height 6
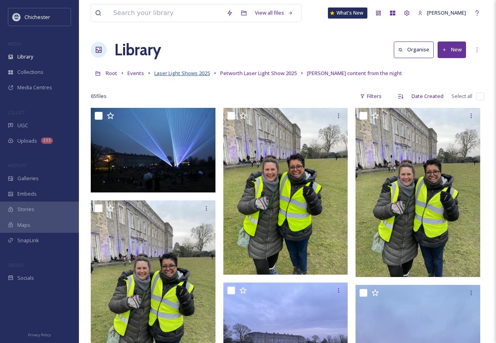
click at [170, 71] on span "Laser Light Shows 2025" at bounding box center [182, 72] width 56 height 7
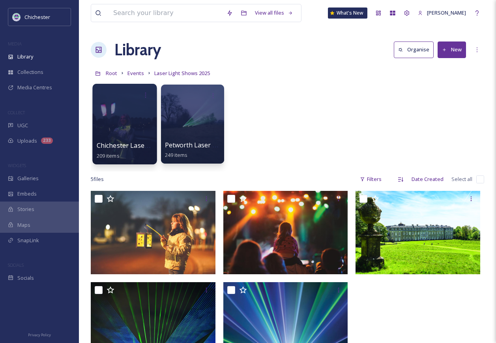
click at [120, 113] on div at bounding box center [124, 124] width 64 height 81
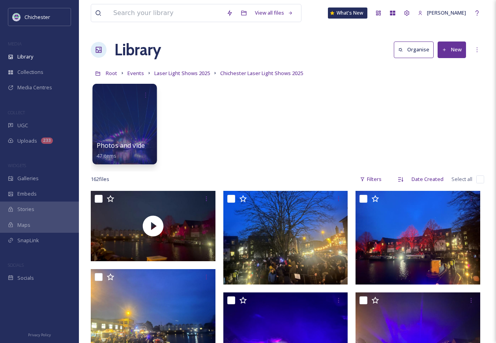
click at [126, 120] on div at bounding box center [124, 124] width 64 height 81
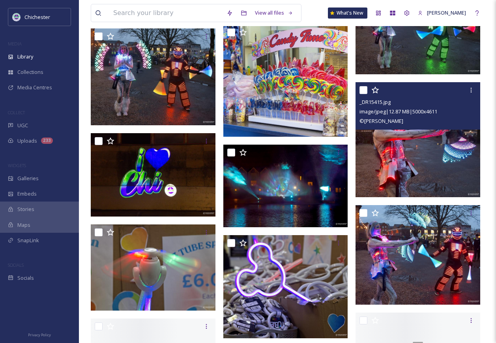
scroll to position [395, 0]
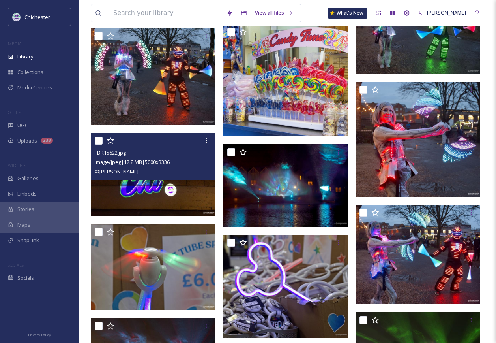
click at [191, 194] on img at bounding box center [153, 174] width 125 height 83
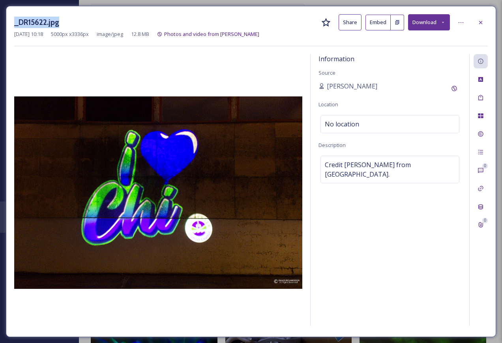
drag, startPoint x: 60, startPoint y: 22, endPoint x: 5, endPoint y: 22, distance: 55.3
click at [5, 22] on div "_DR15622.jpg Share Embed Download [DATE] 10:18 5000 px x 3336 px image/jpeg 12.…" at bounding box center [251, 171] width 502 height 343
copy h3 "_DR15622.jpg"
click at [482, 24] on icon at bounding box center [481, 22] width 6 height 6
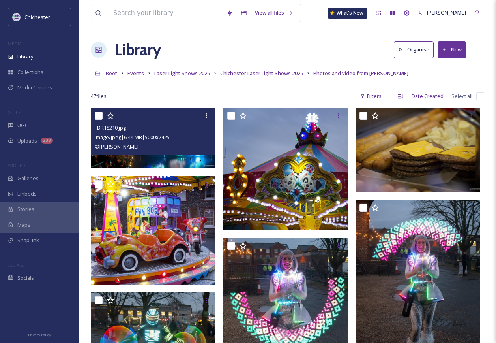
click at [177, 146] on div "© [PERSON_NAME]" at bounding box center [154, 146] width 119 height 9
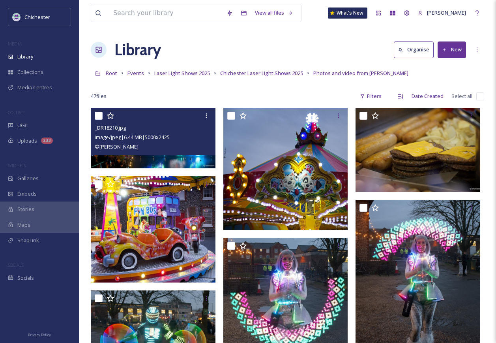
click at [173, 158] on img at bounding box center [153, 138] width 125 height 60
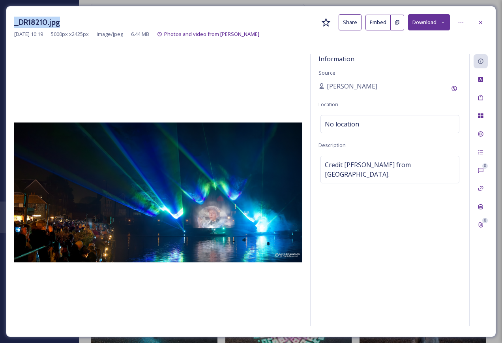
drag, startPoint x: 71, startPoint y: 24, endPoint x: -7, endPoint y: 19, distance: 77.9
copy div "View all files What's [GEOGRAPHIC_DATA][PERSON_NAME] Organise New Root Events L…"
click at [151, 81] on div at bounding box center [158, 191] width 288 height 274
drag, startPoint x: 60, startPoint y: 24, endPoint x: 15, endPoint y: 26, distance: 44.3
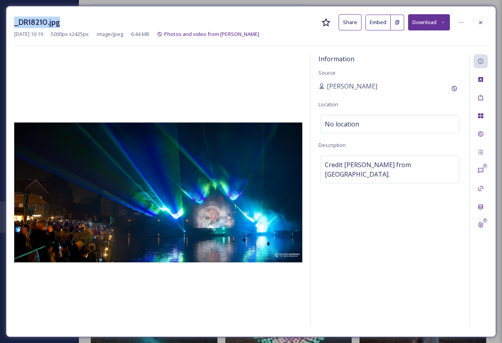
click at [15, 26] on h3 "_DR18210.jpg" at bounding box center [37, 22] width 46 height 11
copy h3 "_DR18210.jpg"
click at [483, 25] on icon at bounding box center [481, 22] width 6 height 6
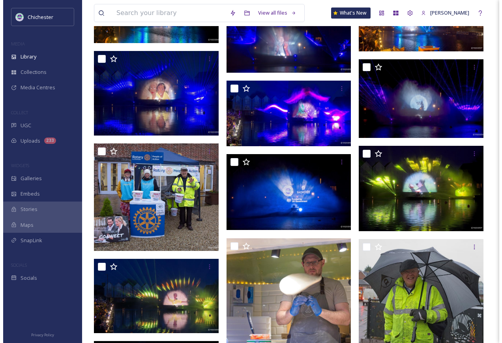
scroll to position [868, 0]
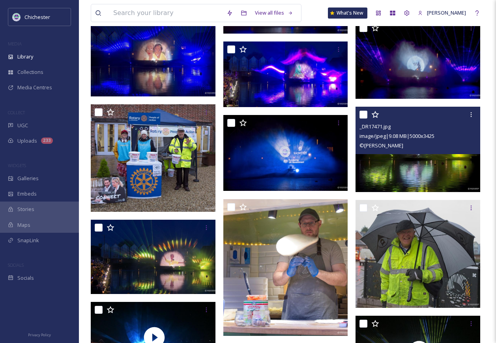
click at [398, 173] on img at bounding box center [418, 150] width 125 height 86
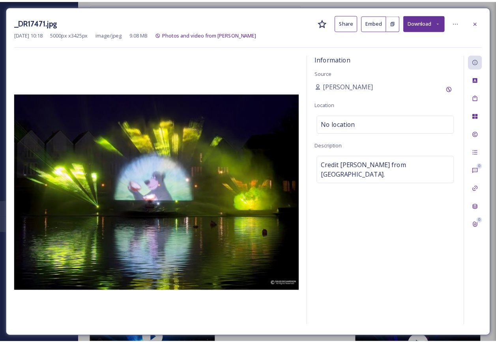
scroll to position [869, 0]
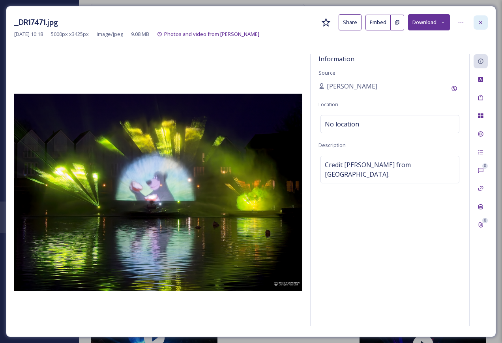
click at [478, 21] on icon at bounding box center [481, 22] width 6 height 6
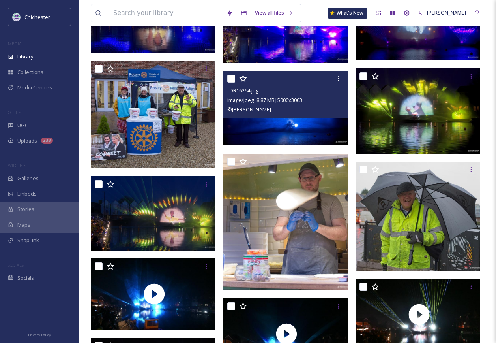
scroll to position [948, 0]
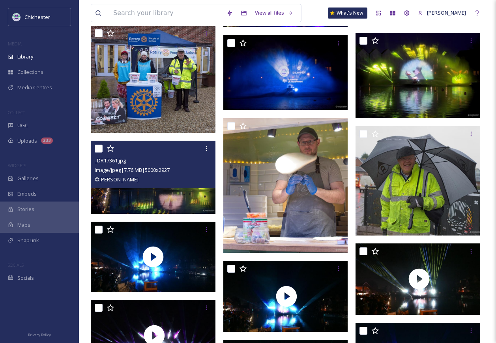
click at [158, 192] on img at bounding box center [153, 177] width 125 height 73
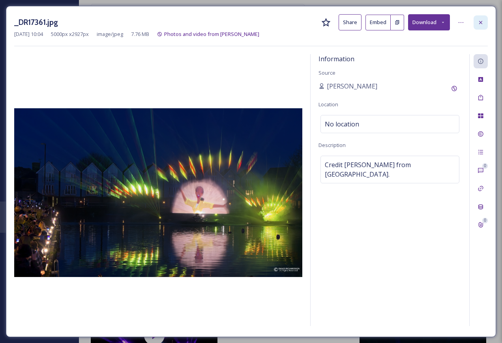
click at [478, 24] on icon at bounding box center [481, 22] width 6 height 6
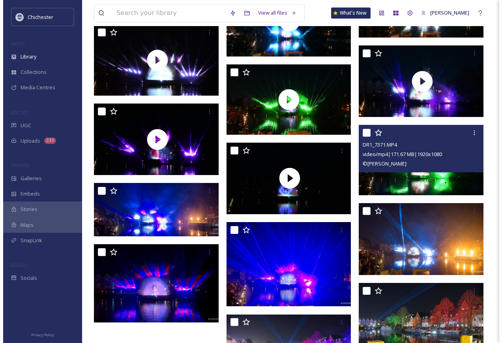
scroll to position [1332, 0]
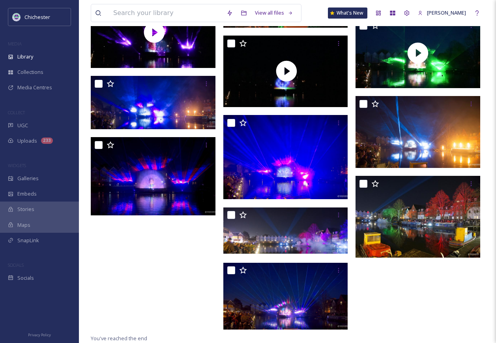
click at [429, 161] on img at bounding box center [419, 132] width 127 height 72
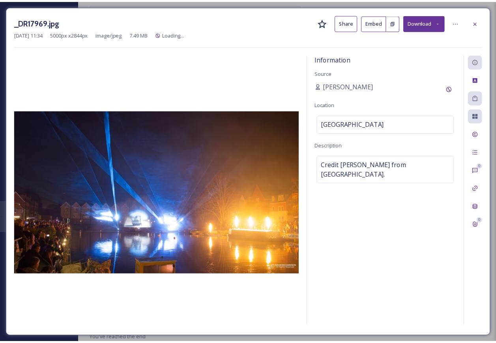
scroll to position [1333, 0]
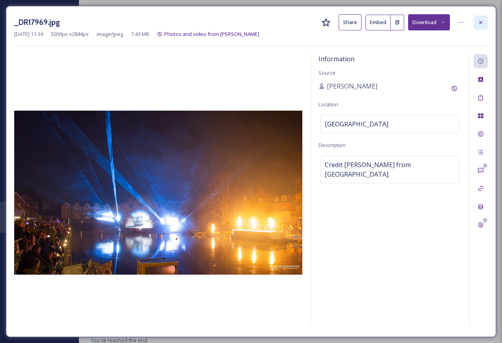
click at [480, 24] on icon at bounding box center [481, 22] width 6 height 6
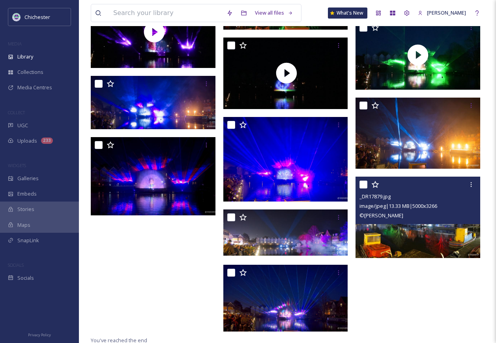
click at [410, 247] on img at bounding box center [418, 216] width 125 height 81
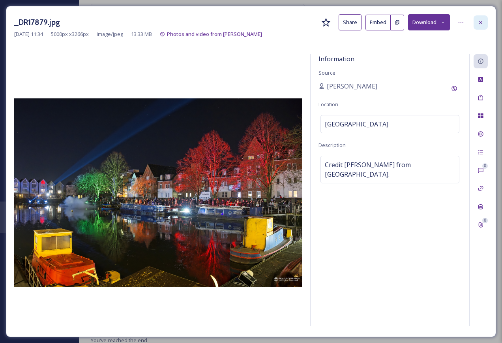
click at [478, 19] on icon at bounding box center [481, 22] width 6 height 6
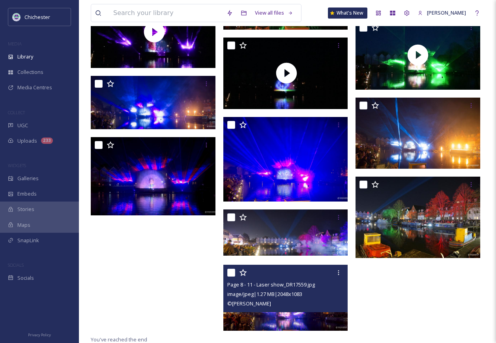
click at [315, 321] on img at bounding box center [285, 297] width 125 height 66
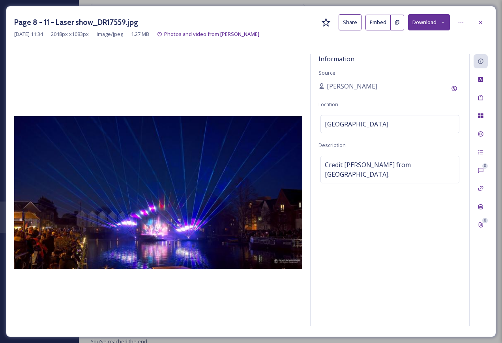
scroll to position [1265, 0]
click at [477, 23] on div at bounding box center [481, 22] width 14 height 14
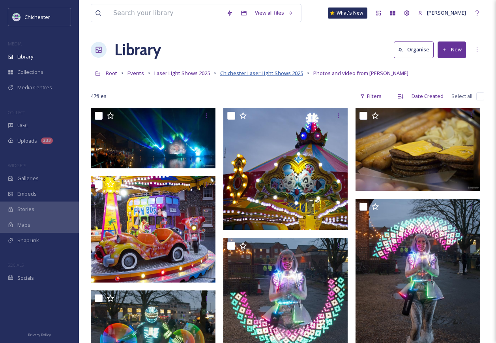
click at [253, 75] on span "Chichester Laser Light Shows 2025" at bounding box center [261, 72] width 83 height 7
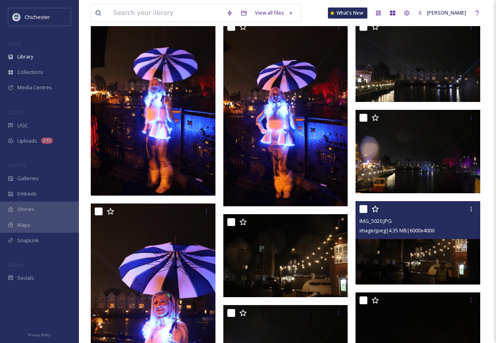
scroll to position [3237, 0]
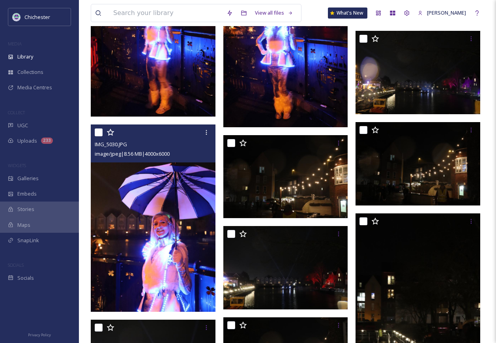
click at [202, 261] on img at bounding box center [153, 217] width 125 height 187
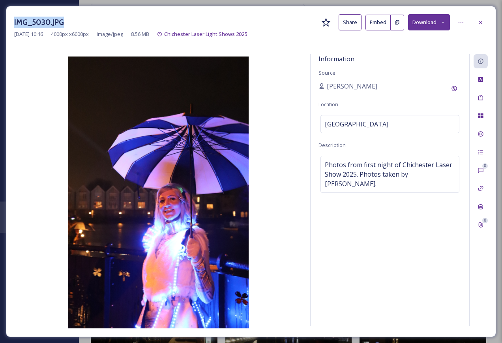
drag, startPoint x: 72, startPoint y: 22, endPoint x: 15, endPoint y: 19, distance: 57.7
click at [15, 19] on div "IMG_5030.JPG Share Embed Download" at bounding box center [251, 22] width 474 height 16
copy h3 "IMG_5030.JPG"
click at [481, 25] on icon at bounding box center [481, 22] width 6 height 6
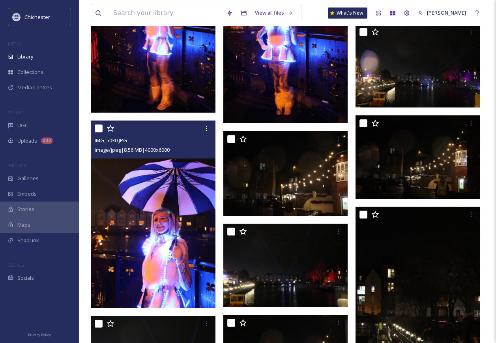
scroll to position [3287, 0]
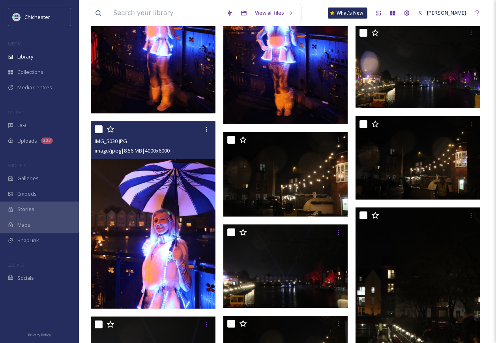
click at [200, 263] on img at bounding box center [153, 214] width 125 height 187
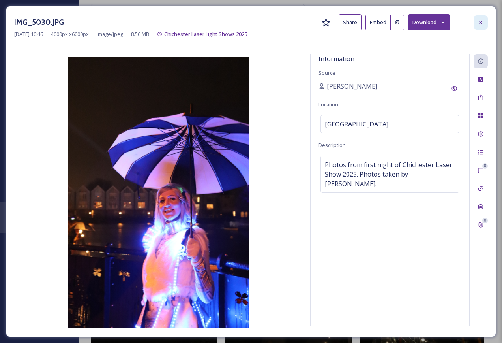
click at [484, 24] on icon at bounding box center [481, 22] width 6 height 6
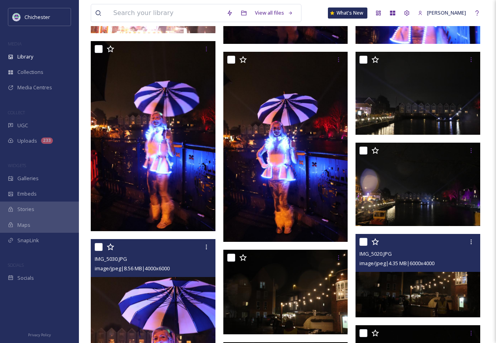
scroll to position [3168, 0]
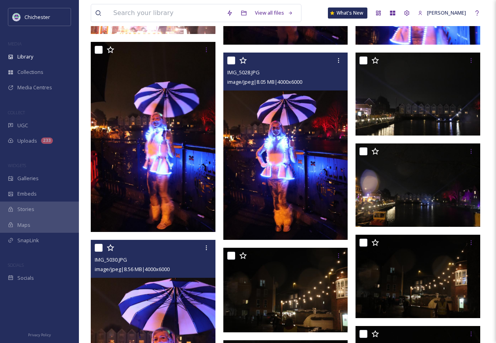
click at [298, 194] on img at bounding box center [285, 146] width 125 height 187
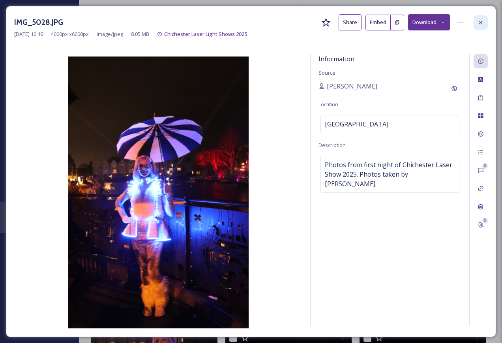
click at [476, 23] on div at bounding box center [481, 22] width 14 height 14
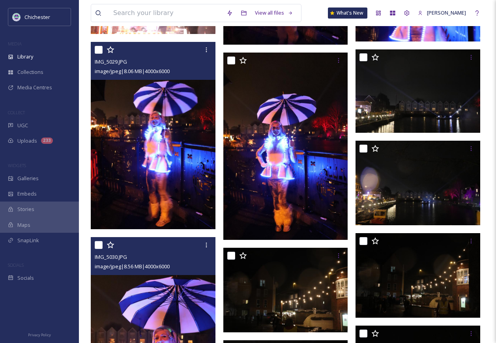
click at [152, 143] on img at bounding box center [153, 135] width 125 height 187
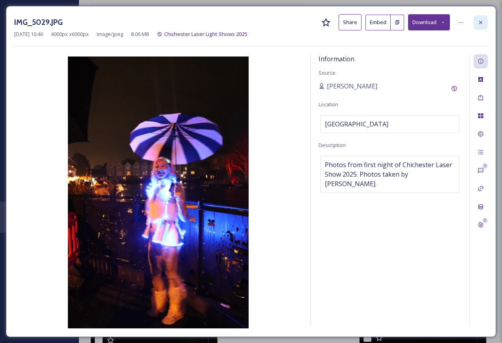
click at [479, 23] on icon at bounding box center [481, 22] width 6 height 6
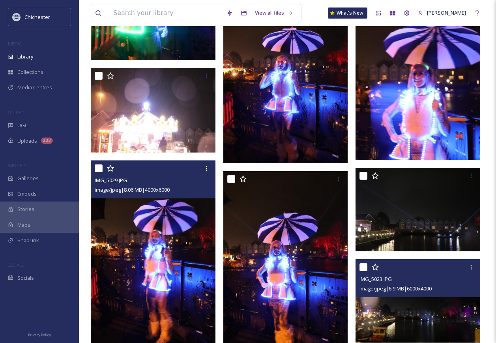
scroll to position [2932, 0]
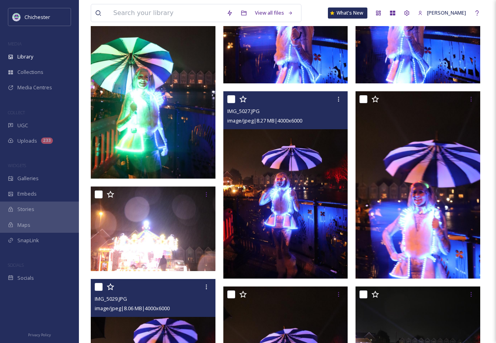
click at [266, 215] on img at bounding box center [285, 184] width 125 height 187
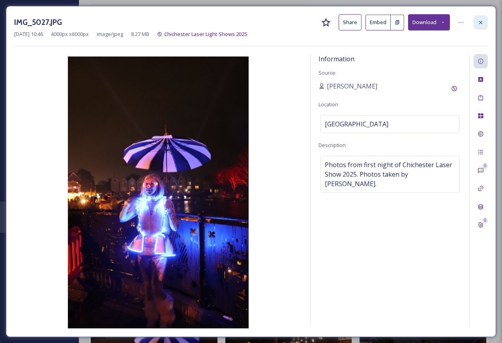
click at [482, 23] on icon at bounding box center [480, 22] width 3 height 3
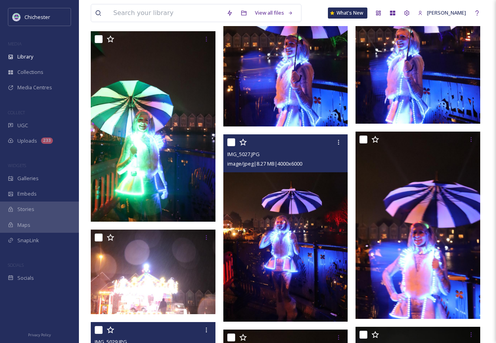
scroll to position [2853, 0]
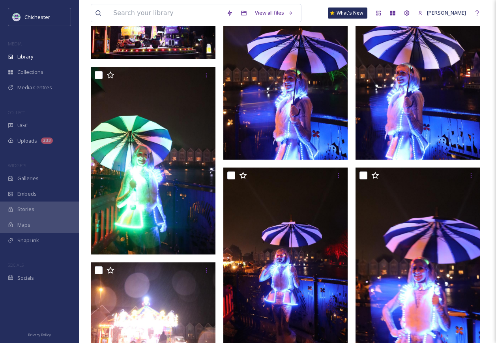
click at [407, 113] on img at bounding box center [418, 65] width 125 height 187
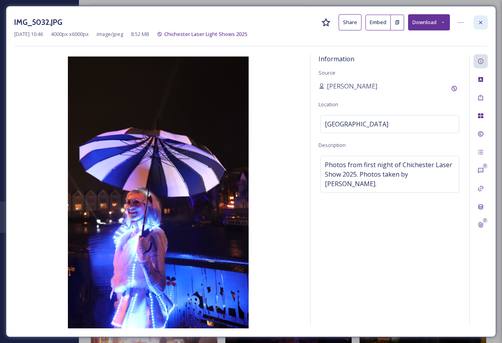
click at [479, 21] on icon at bounding box center [481, 22] width 6 height 6
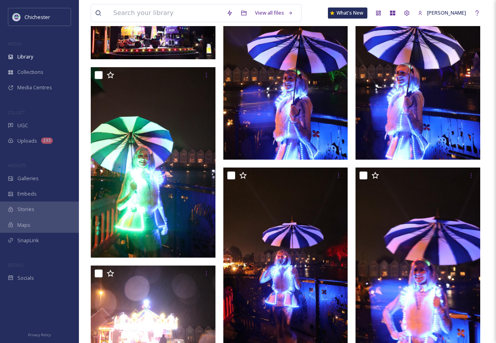
click at [302, 119] on img at bounding box center [285, 65] width 125 height 187
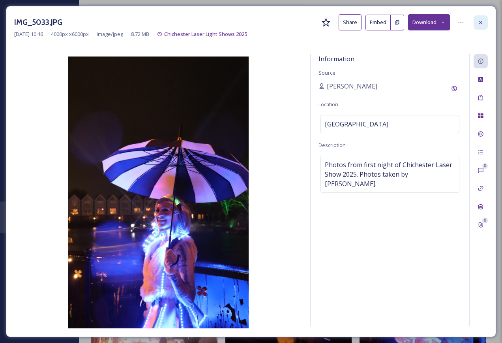
click at [483, 22] on icon at bounding box center [481, 22] width 6 height 6
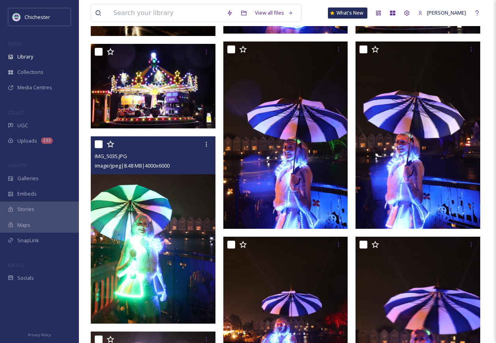
scroll to position [2695, 0]
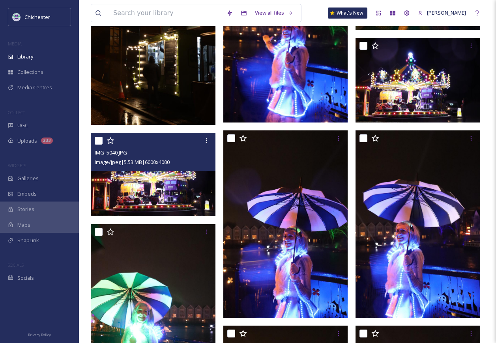
click at [141, 203] on img at bounding box center [153, 174] width 125 height 83
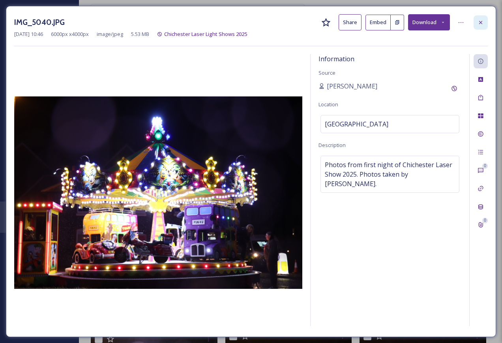
click at [479, 24] on icon at bounding box center [481, 22] width 6 height 6
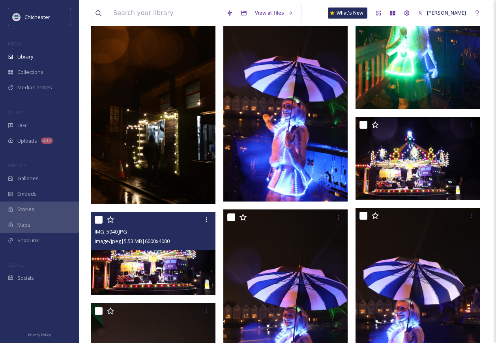
scroll to position [2537, 0]
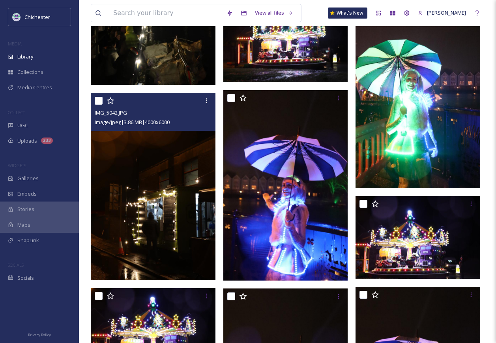
click at [171, 219] on img at bounding box center [153, 186] width 125 height 187
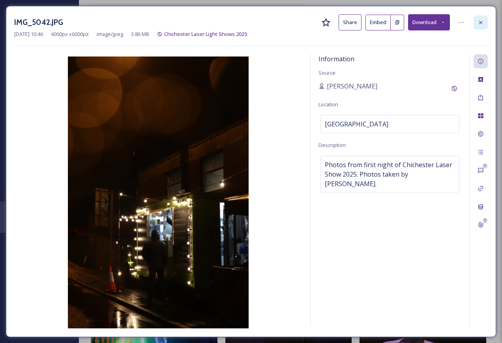
click at [478, 25] on icon at bounding box center [481, 22] width 6 height 6
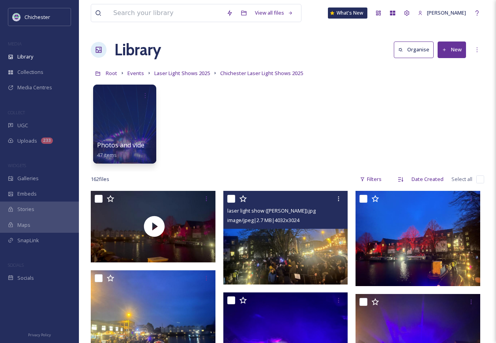
click at [258, 277] on img at bounding box center [285, 238] width 125 height 94
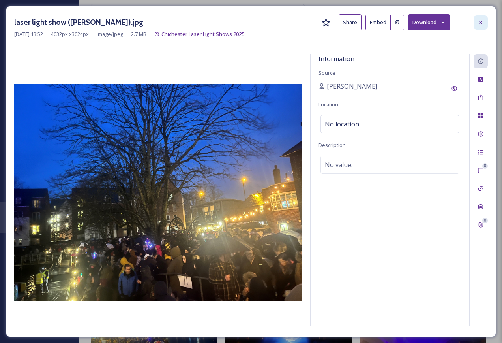
click at [480, 24] on icon at bounding box center [481, 22] width 6 height 6
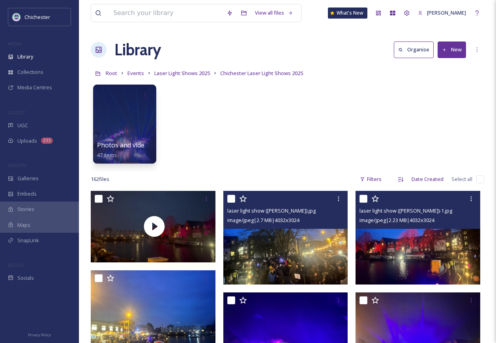
click at [429, 247] on img at bounding box center [418, 238] width 125 height 94
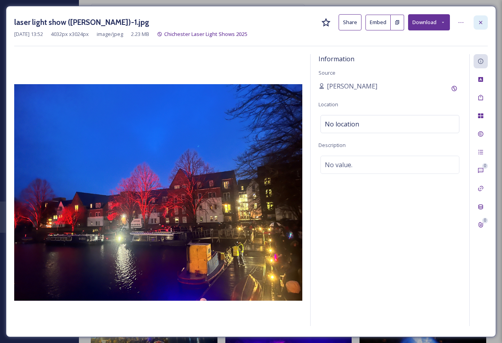
click at [485, 23] on div at bounding box center [481, 22] width 14 height 14
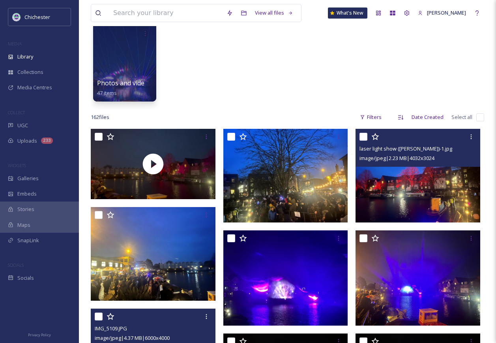
scroll to position [118, 0]
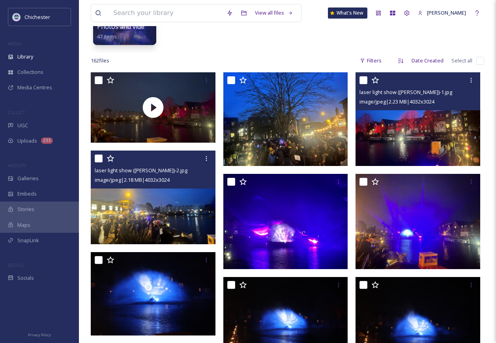
click at [166, 235] on img at bounding box center [153, 197] width 125 height 94
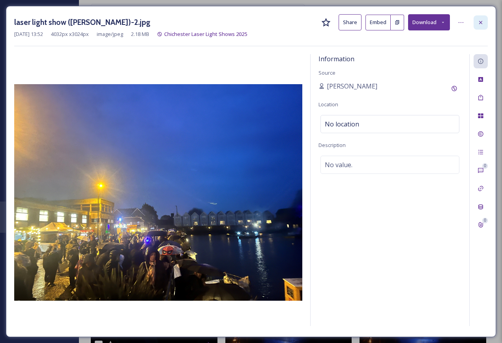
click at [480, 23] on icon at bounding box center [481, 22] width 6 height 6
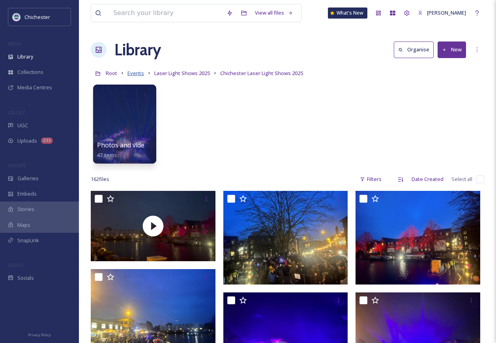
click at [135, 74] on span "Events" at bounding box center [136, 72] width 17 height 7
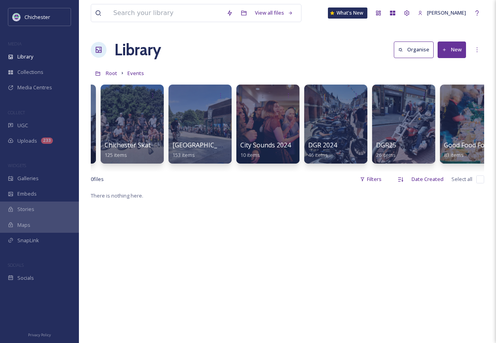
scroll to position [0, 416]
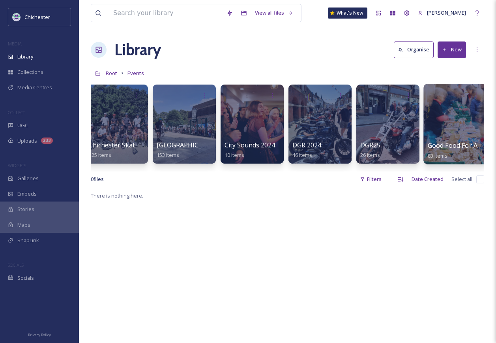
click at [443, 114] on div at bounding box center [456, 124] width 64 height 81
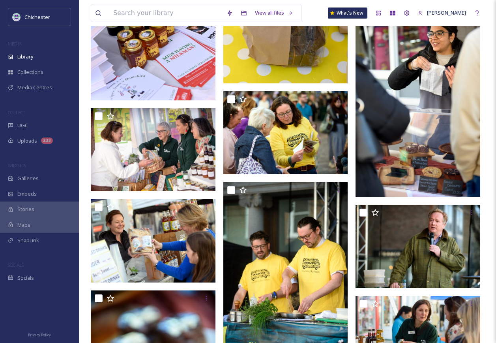
scroll to position [1540, 0]
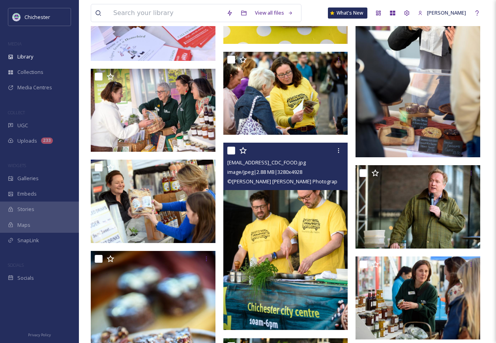
click at [298, 240] on img at bounding box center [285, 236] width 125 height 187
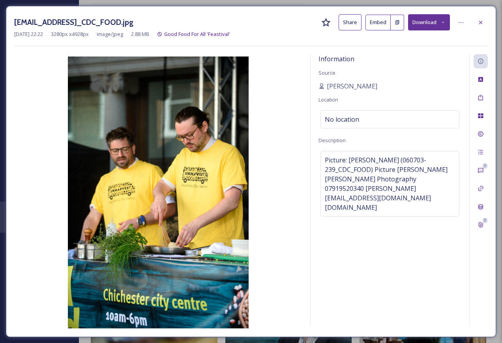
drag, startPoint x: 12, startPoint y: 21, endPoint x: 290, endPoint y: 24, distance: 277.9
click at [290, 24] on div "[EMAIL_ADDRESS]_CDC_FOOD.jpg Share Embed Download [DATE] 22:22 3280 px x 4928 p…" at bounding box center [251, 171] width 490 height 331
click at [482, 20] on icon at bounding box center [481, 22] width 6 height 6
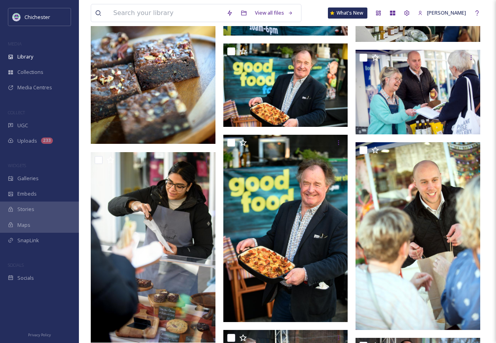
scroll to position [1816, 0]
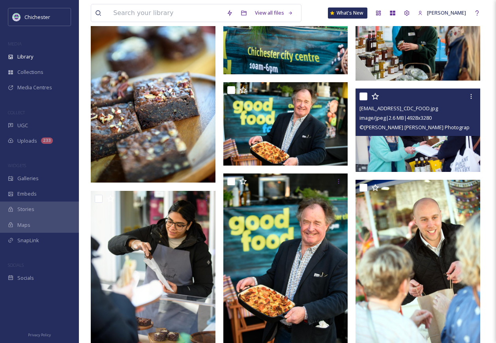
click at [415, 149] on img at bounding box center [418, 129] width 125 height 83
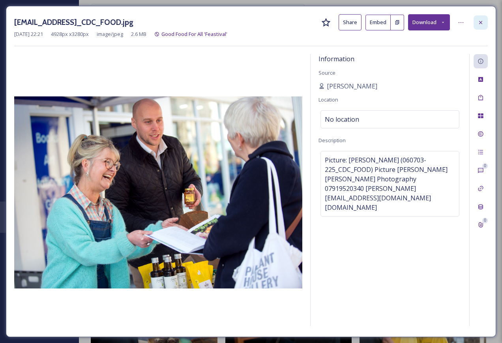
click at [482, 25] on icon at bounding box center [481, 22] width 6 height 6
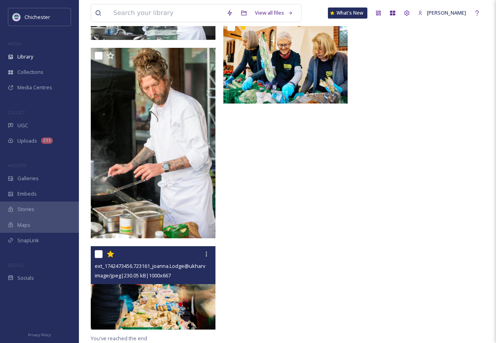
scroll to position [3615, 0]
click at [164, 294] on img at bounding box center [153, 287] width 125 height 83
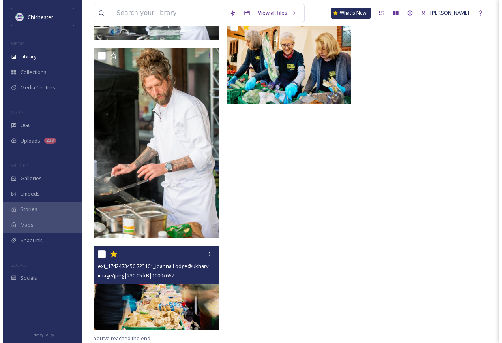
scroll to position [3524, 0]
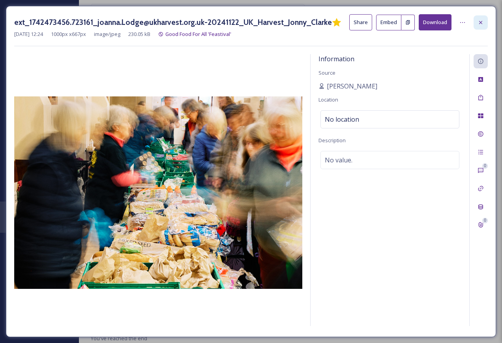
click at [482, 27] on div at bounding box center [481, 22] width 14 height 14
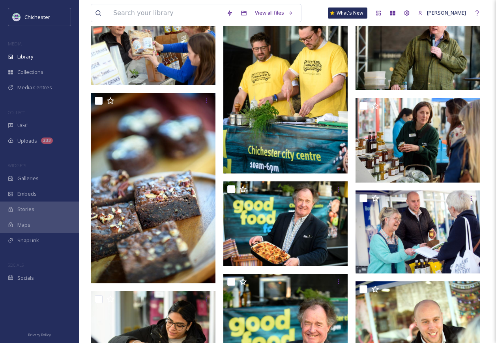
scroll to position [1720, 0]
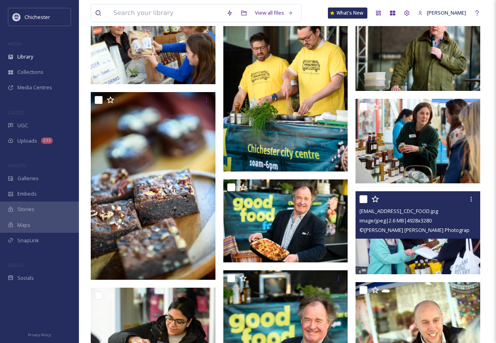
click at [404, 247] on img at bounding box center [418, 232] width 125 height 83
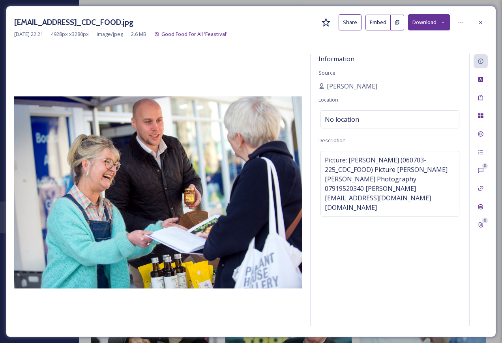
drag, startPoint x: 287, startPoint y: 20, endPoint x: 9, endPoint y: 17, distance: 277.9
click at [9, 17] on div "[EMAIL_ADDRESS]_CDC_FOOD.jpg Share Embed Download [DATE] 22:21 4928 px x 3280 p…" at bounding box center [251, 171] width 490 height 331
click at [485, 17] on div at bounding box center [481, 22] width 14 height 14
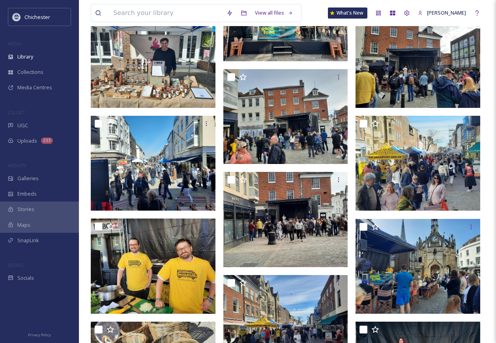
scroll to position [457, 0]
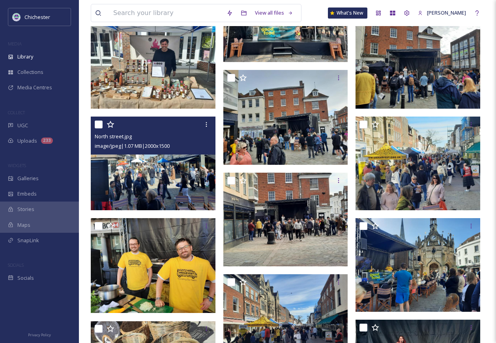
click at [165, 196] on img at bounding box center [153, 163] width 125 height 94
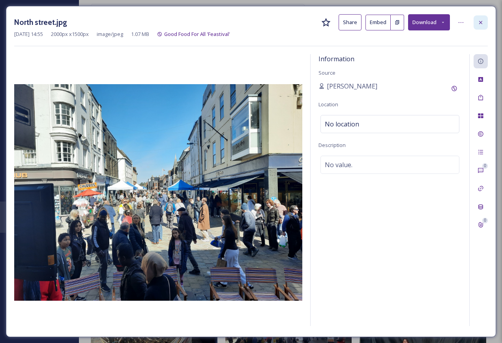
click at [485, 22] on div at bounding box center [481, 22] width 14 height 14
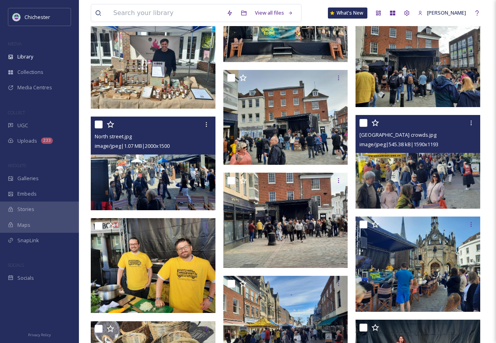
click at [431, 183] on img at bounding box center [418, 162] width 125 height 94
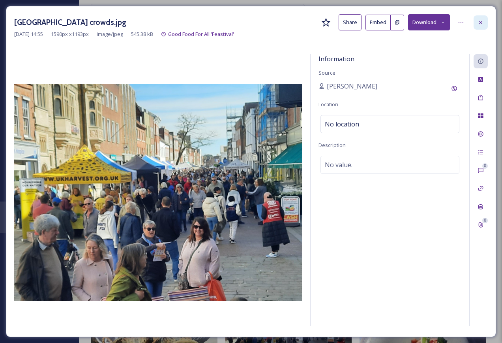
click at [479, 24] on icon at bounding box center [481, 22] width 6 height 6
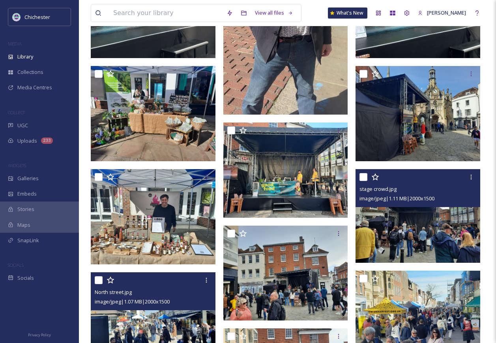
scroll to position [260, 0]
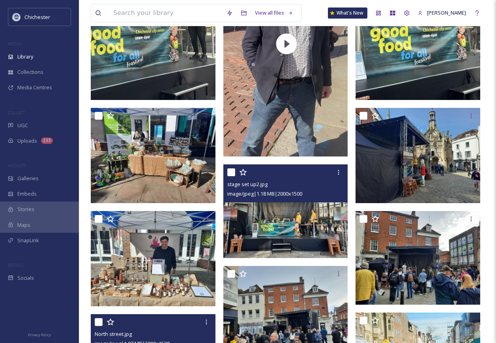
click at [338, 243] on img at bounding box center [285, 211] width 125 height 94
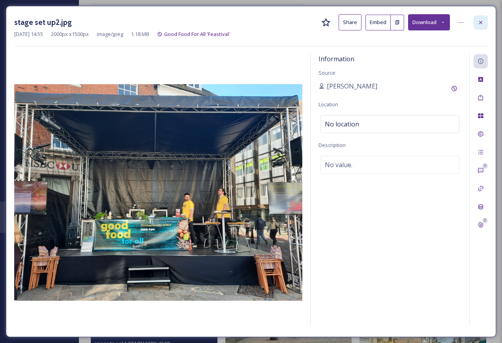
click at [480, 23] on icon at bounding box center [481, 22] width 6 height 6
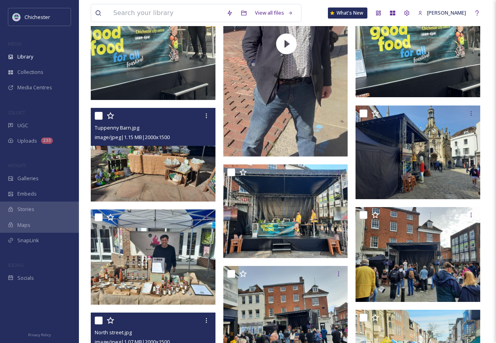
click at [154, 178] on img at bounding box center [153, 155] width 125 height 94
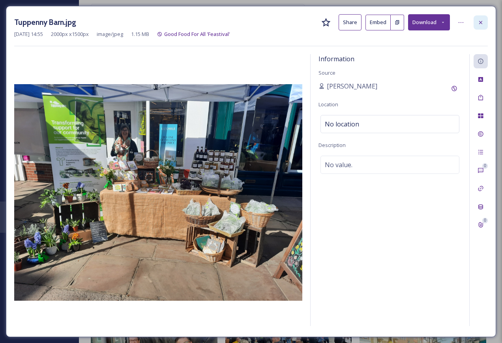
click at [481, 23] on icon at bounding box center [480, 22] width 3 height 3
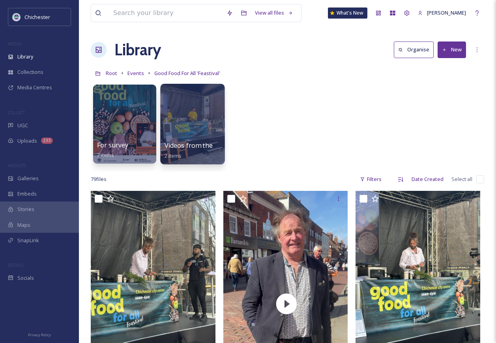
click at [193, 120] on div at bounding box center [192, 124] width 64 height 81
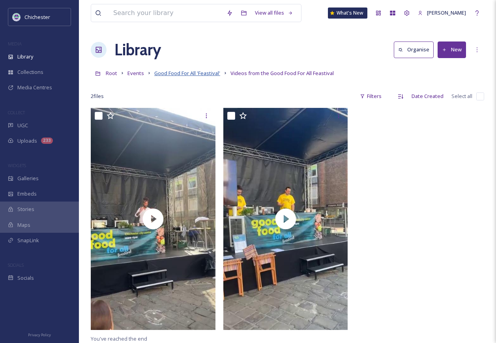
click at [203, 76] on span "Good Food For All 'Feastival'" at bounding box center [187, 72] width 66 height 7
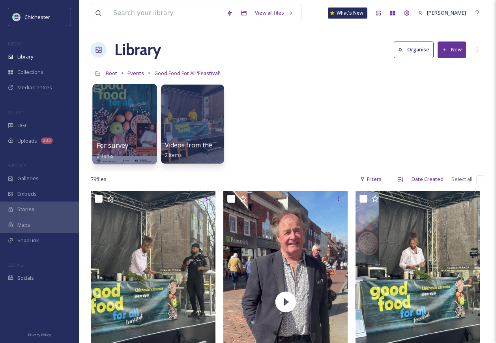
click at [125, 128] on div at bounding box center [124, 124] width 64 height 81
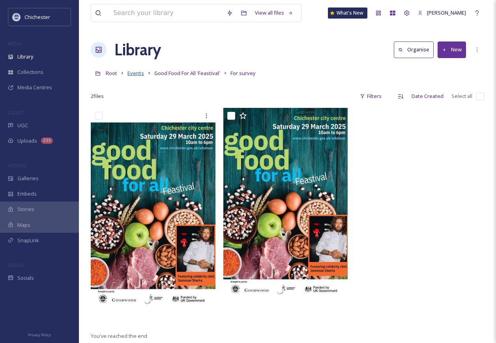
click at [142, 76] on span "Events" at bounding box center [136, 72] width 17 height 7
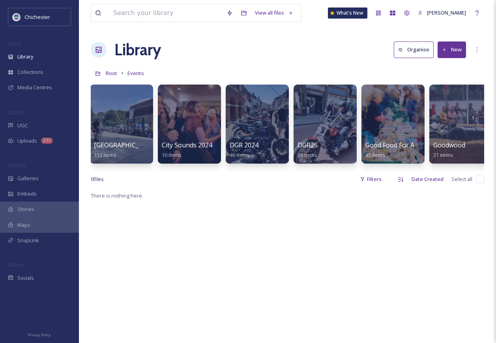
scroll to position [0, 521]
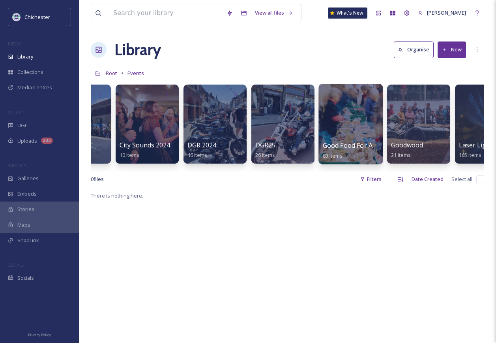
click at [351, 115] on div at bounding box center [351, 124] width 64 height 81
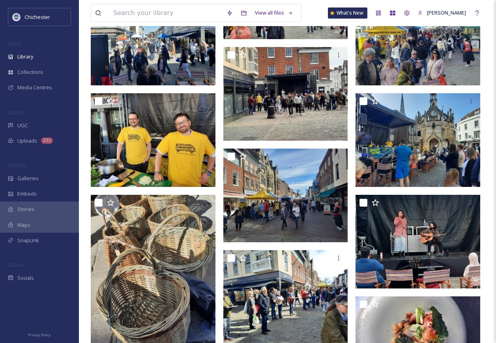
scroll to position [474, 0]
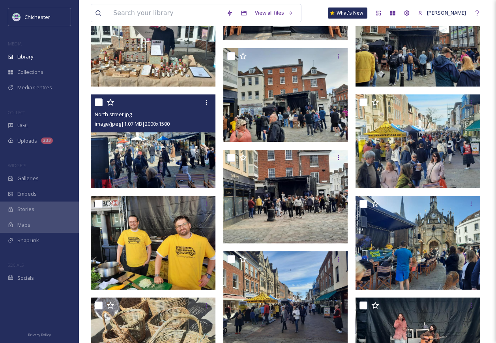
click at [162, 163] on img at bounding box center [153, 141] width 125 height 94
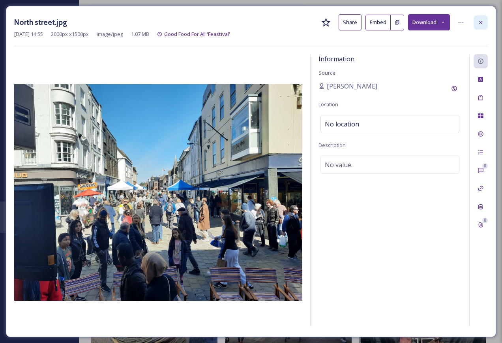
click at [482, 24] on icon at bounding box center [480, 22] width 3 height 3
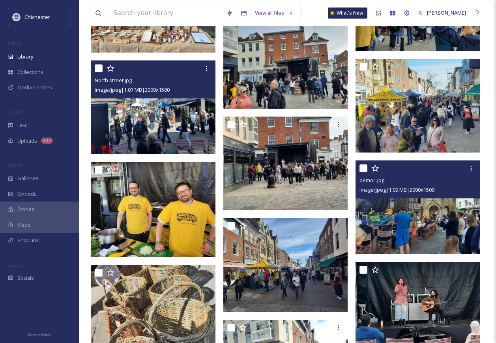
scroll to position [592, 0]
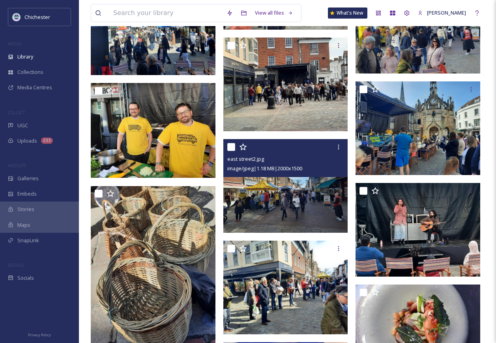
click at [299, 198] on img at bounding box center [285, 186] width 125 height 94
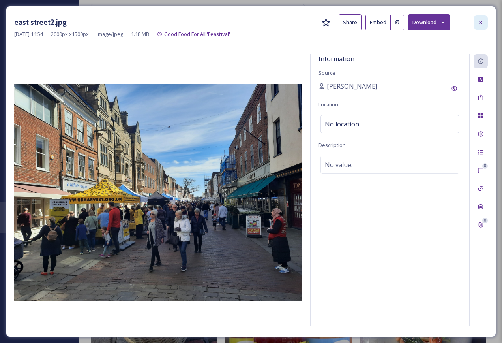
click at [481, 22] on icon at bounding box center [480, 22] width 3 height 3
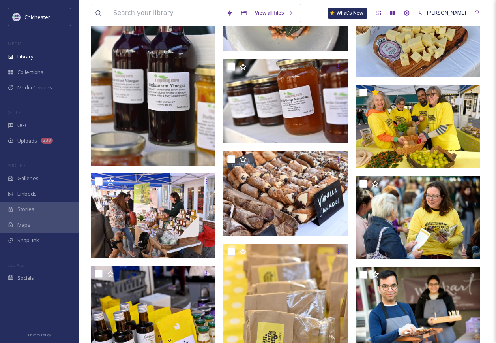
scroll to position [1066, 0]
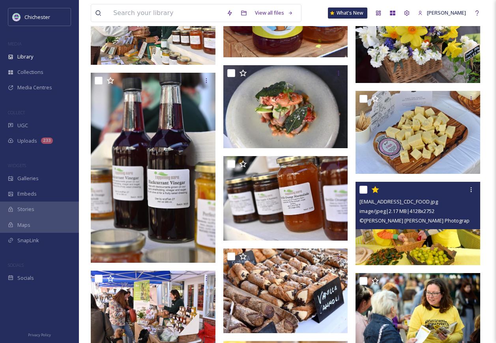
click at [432, 242] on img at bounding box center [418, 223] width 125 height 83
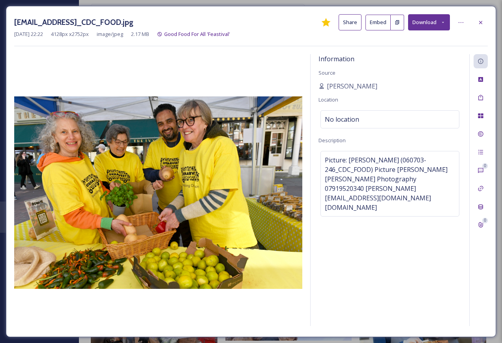
drag, startPoint x: 293, startPoint y: 24, endPoint x: 13, endPoint y: 28, distance: 279.9
click at [13, 28] on div "[EMAIL_ADDRESS]_CDC_FOOD.jpg Share Embed Download [DATE] 22:22 4128 px x 2752 p…" at bounding box center [251, 171] width 490 height 331
click at [480, 22] on icon at bounding box center [481, 22] width 6 height 6
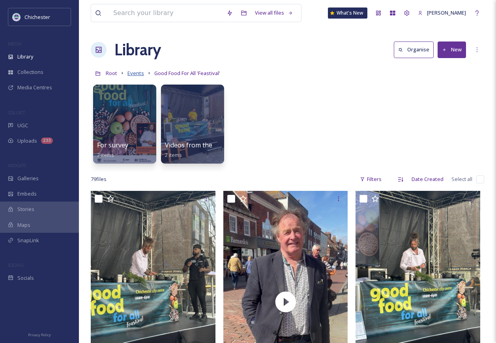
click at [133, 74] on span "Events" at bounding box center [136, 72] width 17 height 7
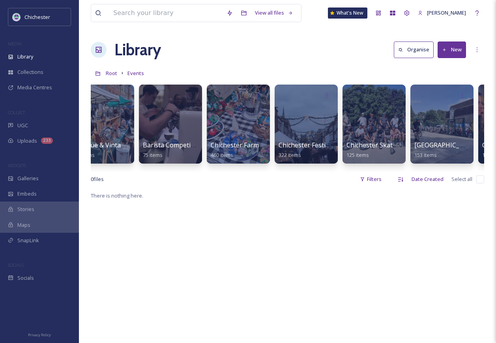
scroll to position [0, 179]
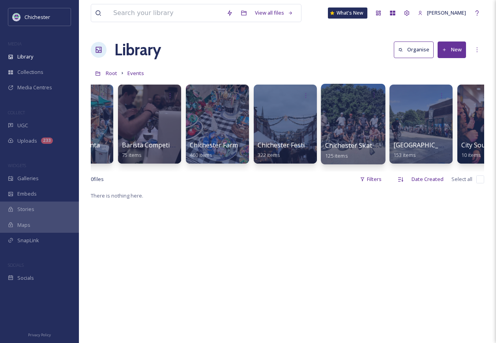
click at [360, 125] on div at bounding box center [353, 124] width 64 height 81
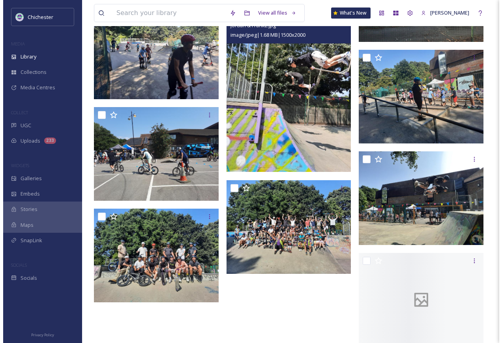
scroll to position [592, 0]
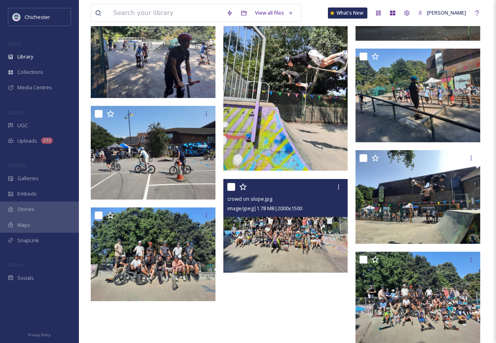
click at [288, 243] on img at bounding box center [285, 226] width 125 height 94
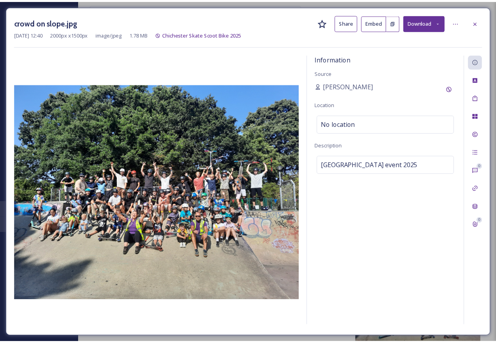
scroll to position [598, 0]
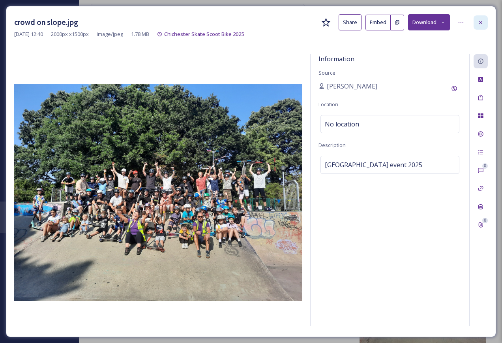
click at [478, 23] on icon at bounding box center [481, 22] width 6 height 6
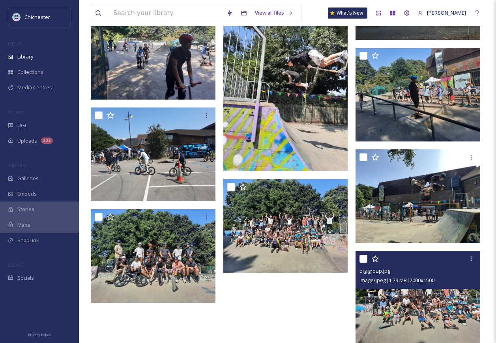
click at [421, 282] on span "image/jpeg | 1.79 MB | 2000 x 1500" at bounding box center [397, 279] width 75 height 7
click at [410, 307] on img at bounding box center [418, 298] width 125 height 94
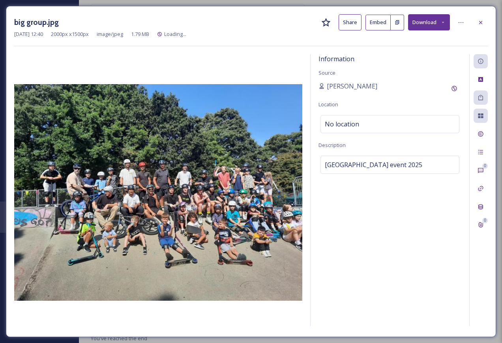
scroll to position [574, 0]
click at [480, 23] on icon at bounding box center [481, 22] width 6 height 6
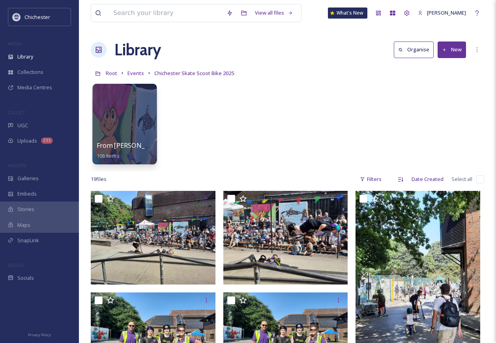
click at [150, 123] on div at bounding box center [124, 124] width 64 height 81
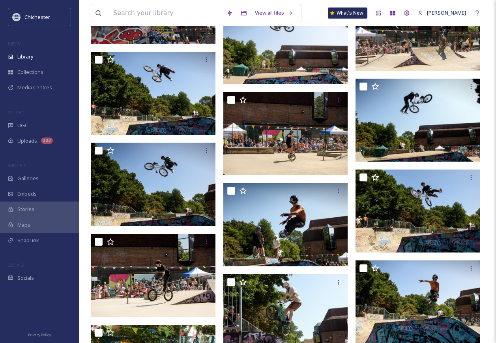
scroll to position [2892, 0]
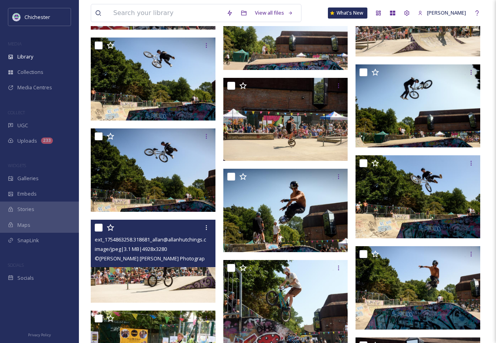
click at [171, 283] on img at bounding box center [153, 260] width 125 height 83
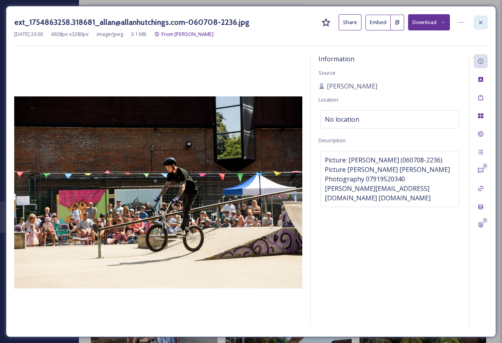
click at [483, 23] on icon at bounding box center [481, 22] width 6 height 6
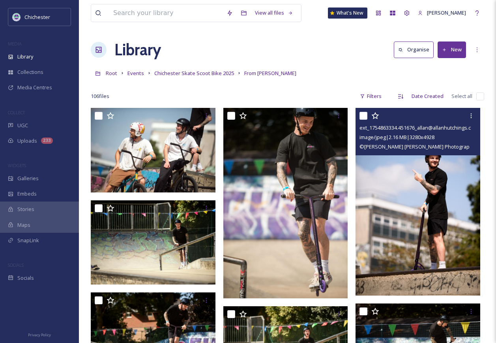
click at [441, 229] on img at bounding box center [418, 201] width 125 height 187
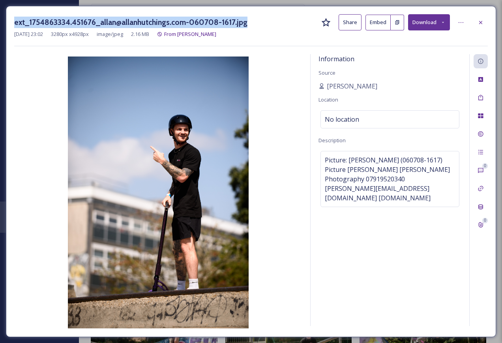
drag, startPoint x: 249, startPoint y: 24, endPoint x: 8, endPoint y: 23, distance: 240.4
click at [8, 23] on div "ext_1754863334.451676_allan@allanhutchings.com-060708-1617.jpg Share Embed Down…" at bounding box center [251, 171] width 490 height 331
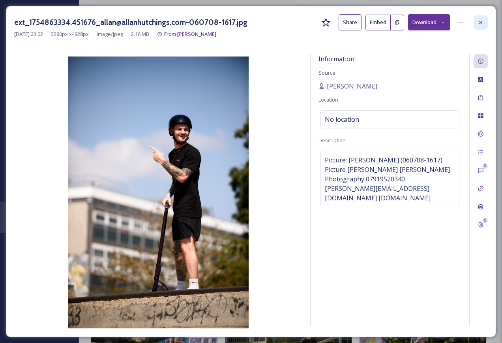
click at [480, 24] on icon at bounding box center [481, 22] width 6 height 6
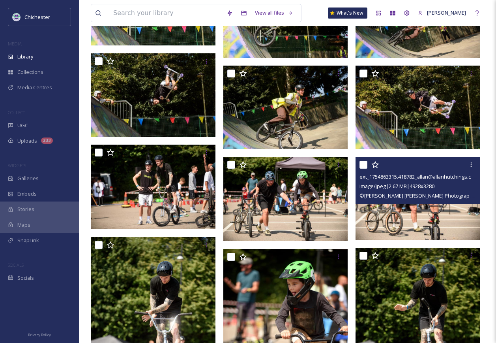
scroll to position [592, 0]
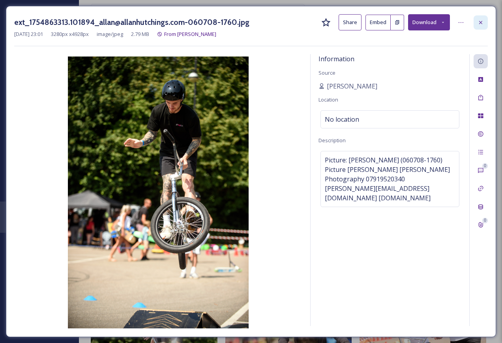
click at [479, 19] on icon at bounding box center [481, 22] width 6 height 6
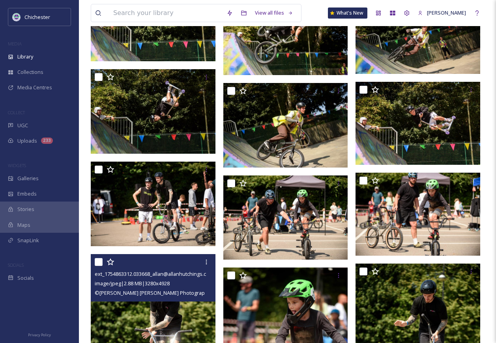
click at [168, 308] on img at bounding box center [153, 347] width 125 height 187
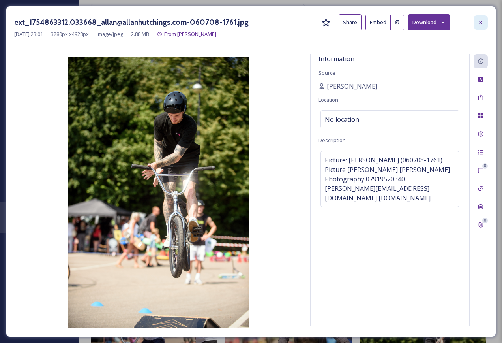
click at [484, 24] on div at bounding box center [481, 22] width 14 height 14
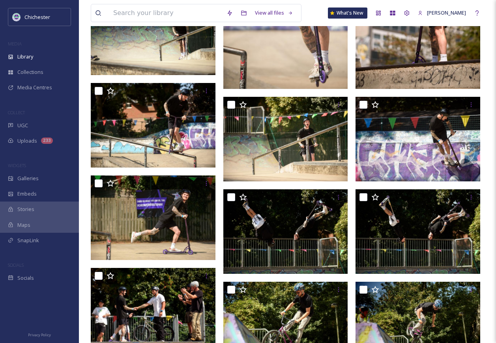
scroll to position [197, 0]
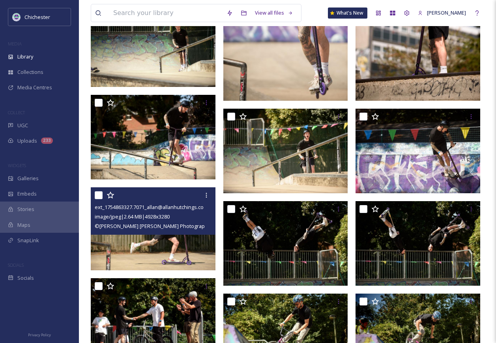
click at [186, 242] on img at bounding box center [153, 228] width 125 height 83
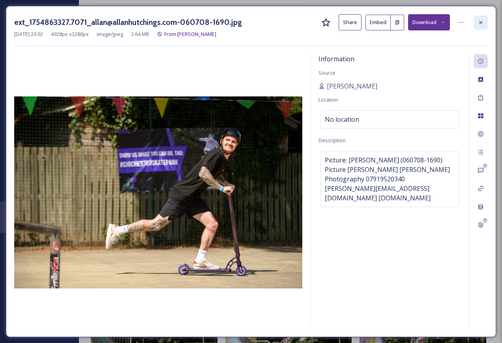
click at [480, 21] on icon at bounding box center [481, 22] width 6 height 6
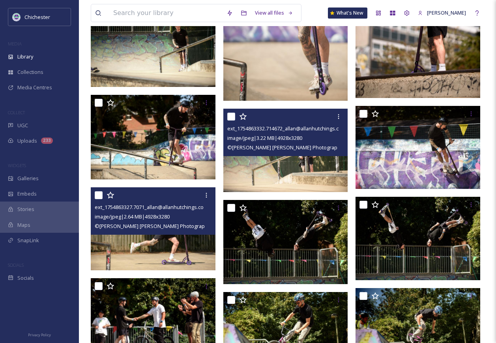
click at [320, 169] on img at bounding box center [285, 150] width 125 height 83
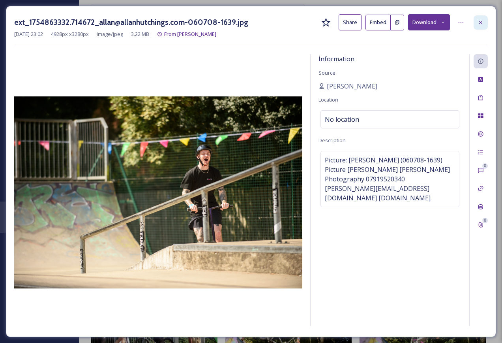
click at [481, 24] on icon at bounding box center [481, 22] width 6 height 6
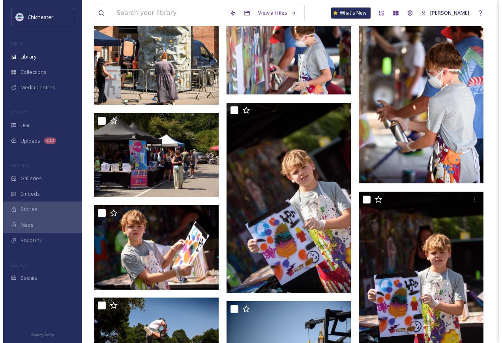
scroll to position [2369, 0]
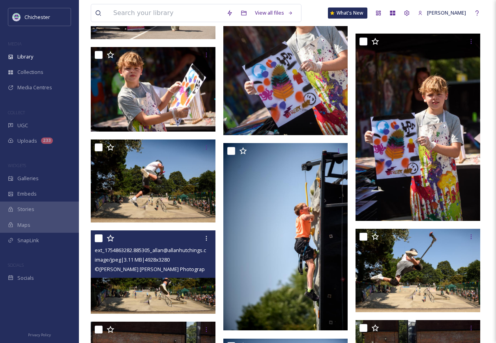
click at [194, 279] on img at bounding box center [153, 271] width 125 height 83
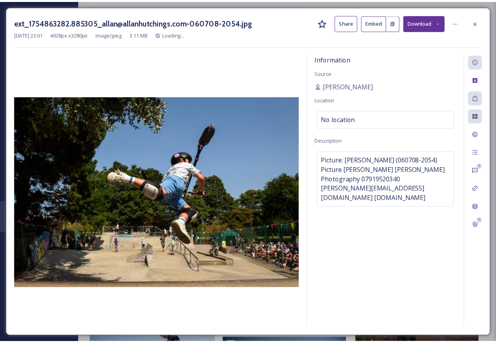
scroll to position [2371, 0]
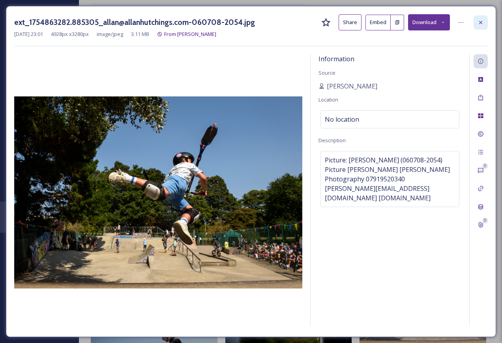
click at [481, 23] on icon at bounding box center [481, 22] width 6 height 6
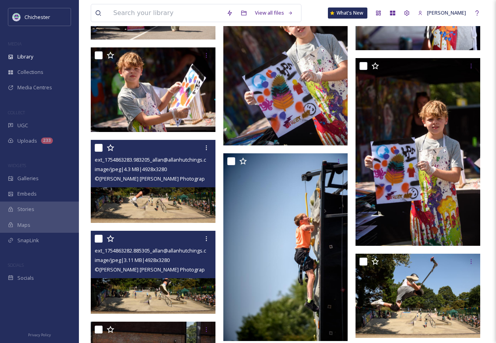
click at [167, 204] on img at bounding box center [153, 181] width 125 height 83
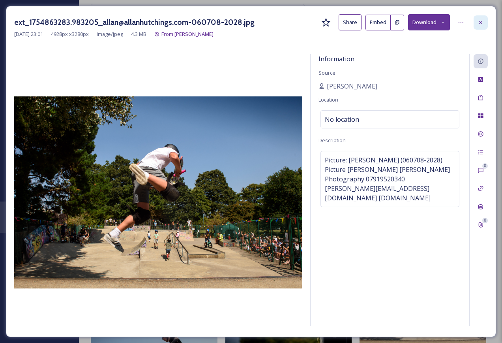
click at [478, 21] on icon at bounding box center [481, 22] width 6 height 6
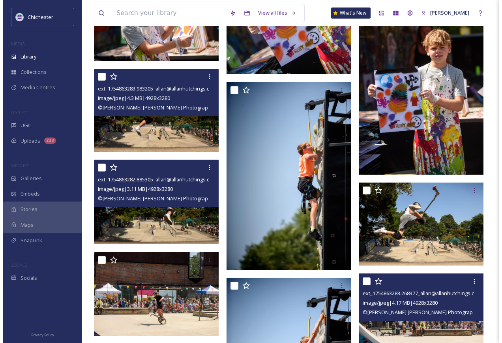
scroll to position [2450, 0]
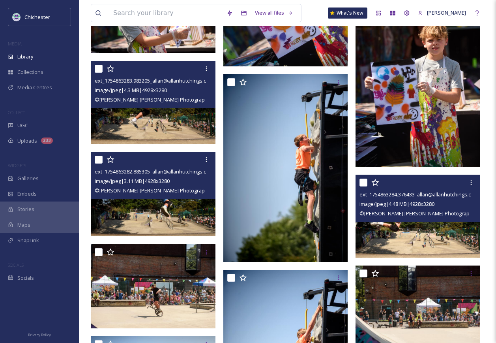
click at [415, 231] on img at bounding box center [418, 215] width 125 height 83
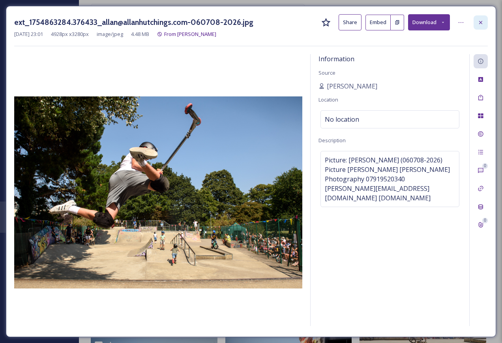
click at [481, 22] on icon at bounding box center [481, 22] width 6 height 6
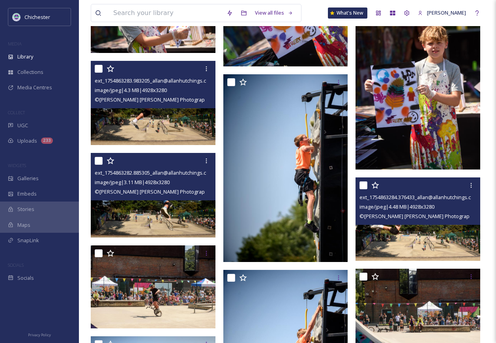
click at [145, 208] on img at bounding box center [154, 195] width 127 height 84
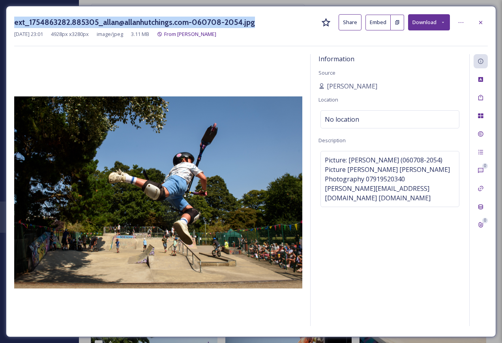
drag, startPoint x: 258, startPoint y: 21, endPoint x: 0, endPoint y: 11, distance: 258.4
click at [0, 11] on div "ext_1754863282.885305_allan@allanhutchings.com-060708-2054.jpg Share Embed Down…" at bounding box center [251, 171] width 502 height 343
